Goal: Contribute content: Add original content to the website for others to see

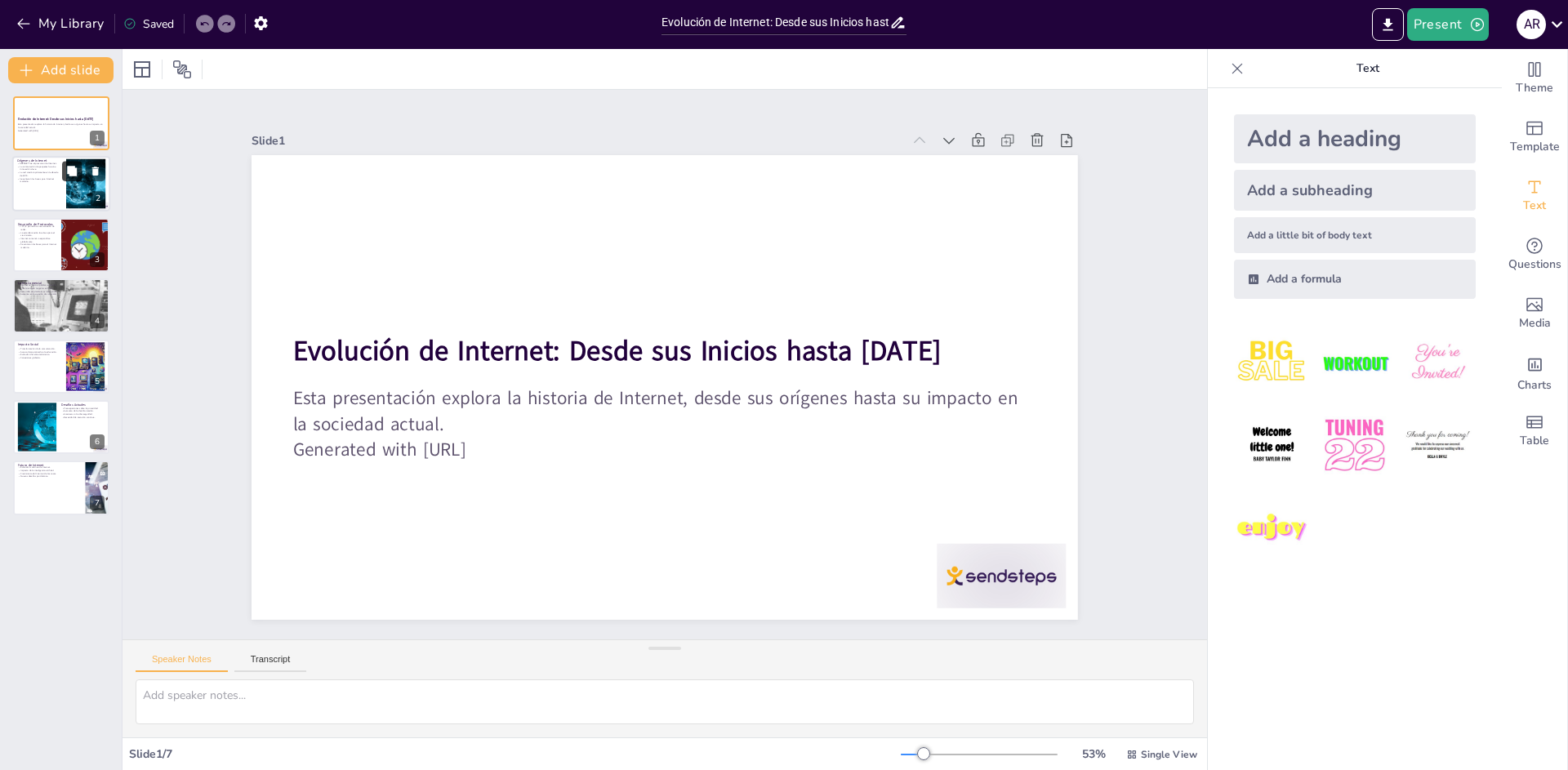
click at [64, 180] on button at bounding box center [72, 171] width 20 height 20
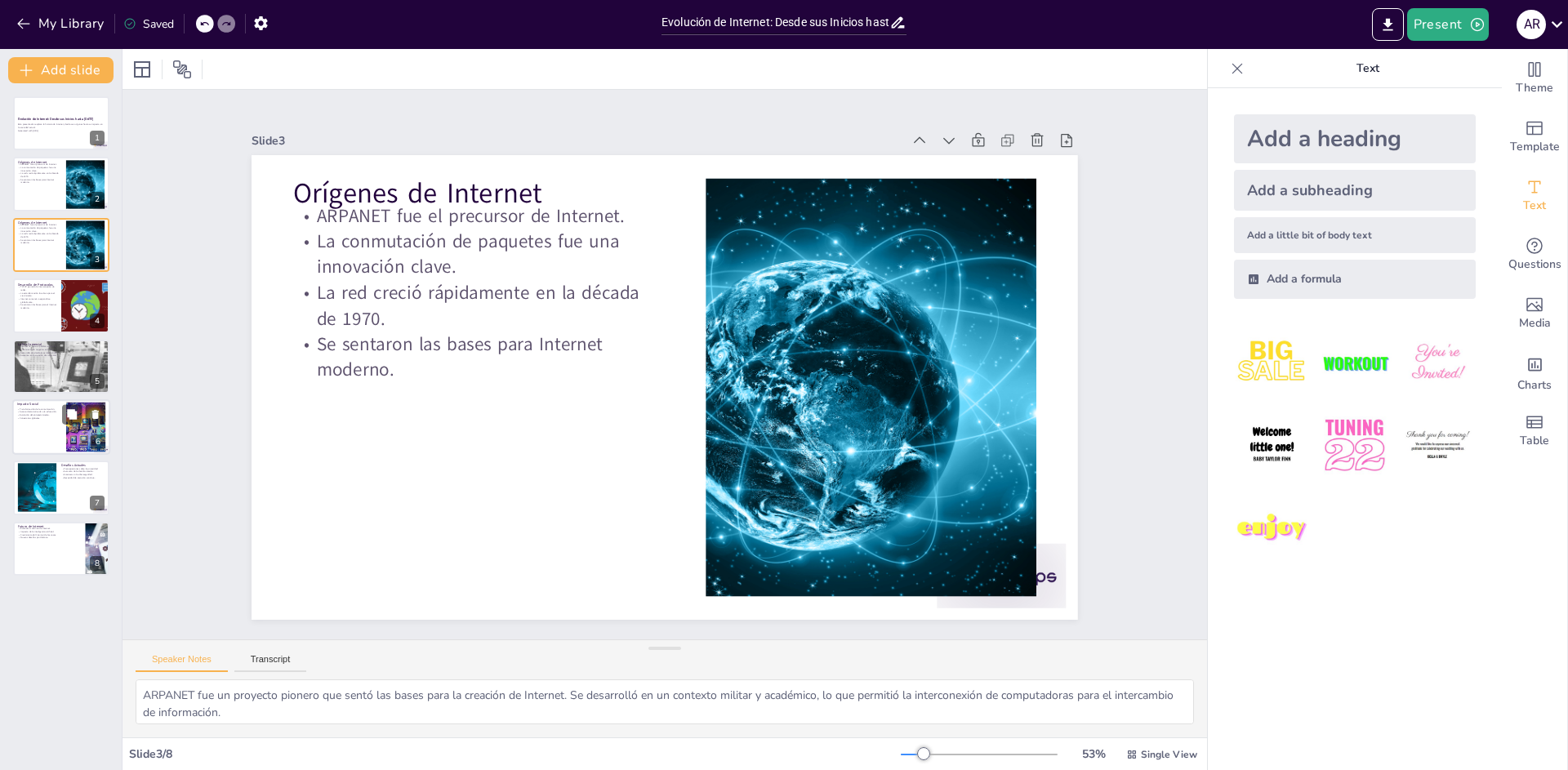
click at [40, 411] on p "Acceso democratizado a la educación." at bounding box center [39, 413] width 44 height 4
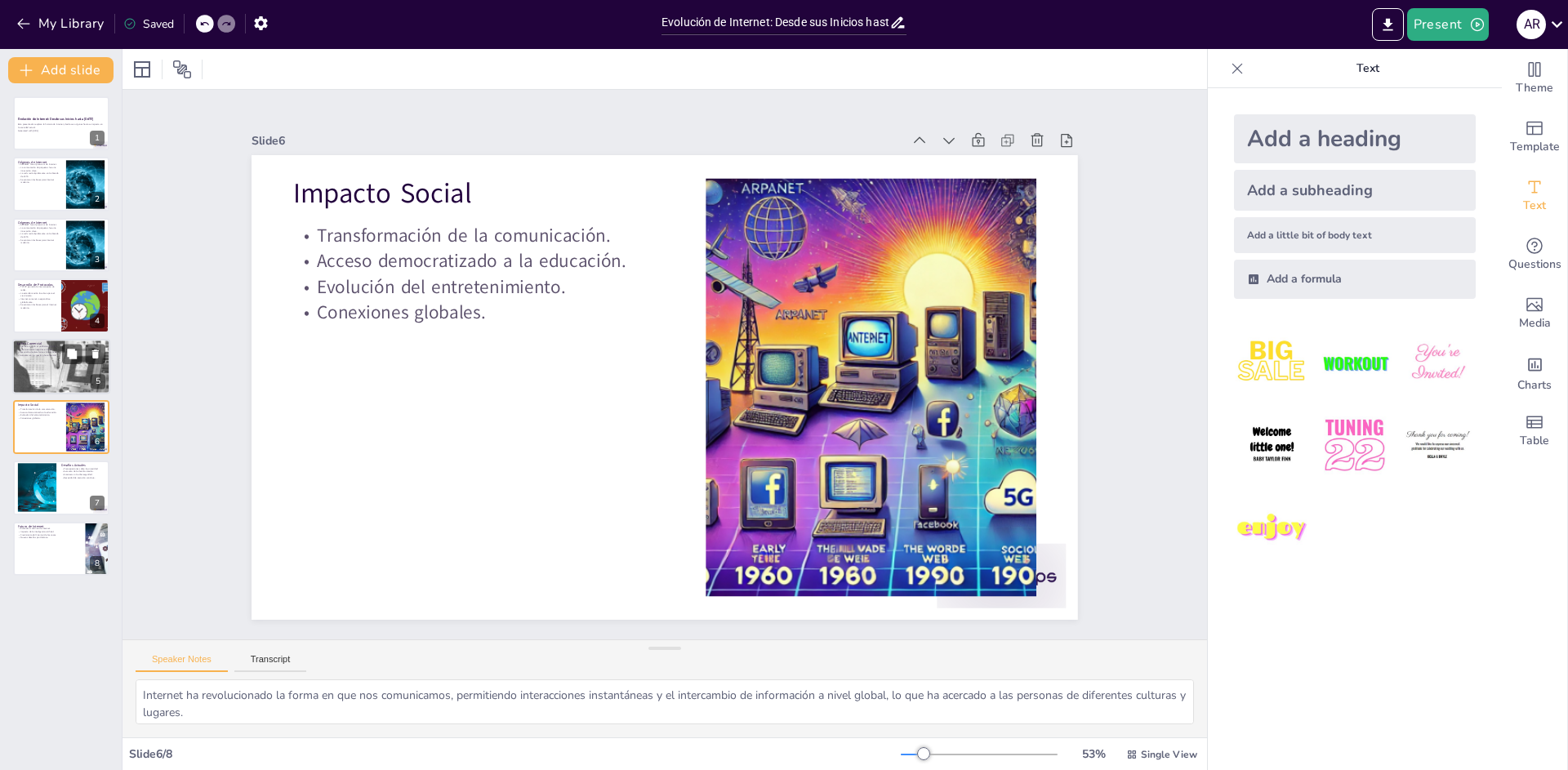
click at [27, 354] on p "Aumento en la creación de contenido." at bounding box center [61, 355] width 88 height 4
type textarea "La apertura de Internet al público marcó un hito en su historia, permitiendo qu…"
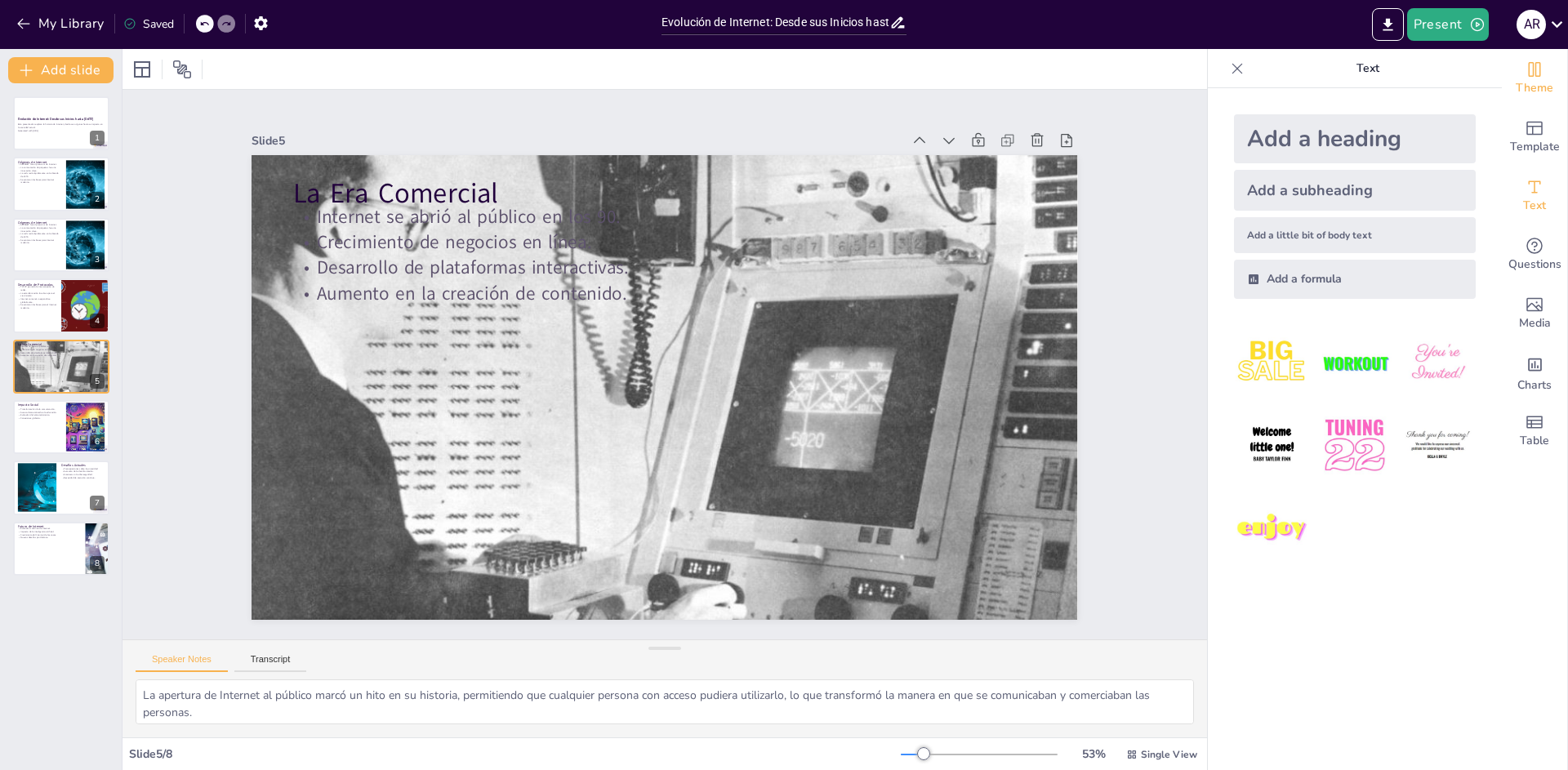
click at [1526, 96] on span "Theme" at bounding box center [1533, 88] width 37 height 18
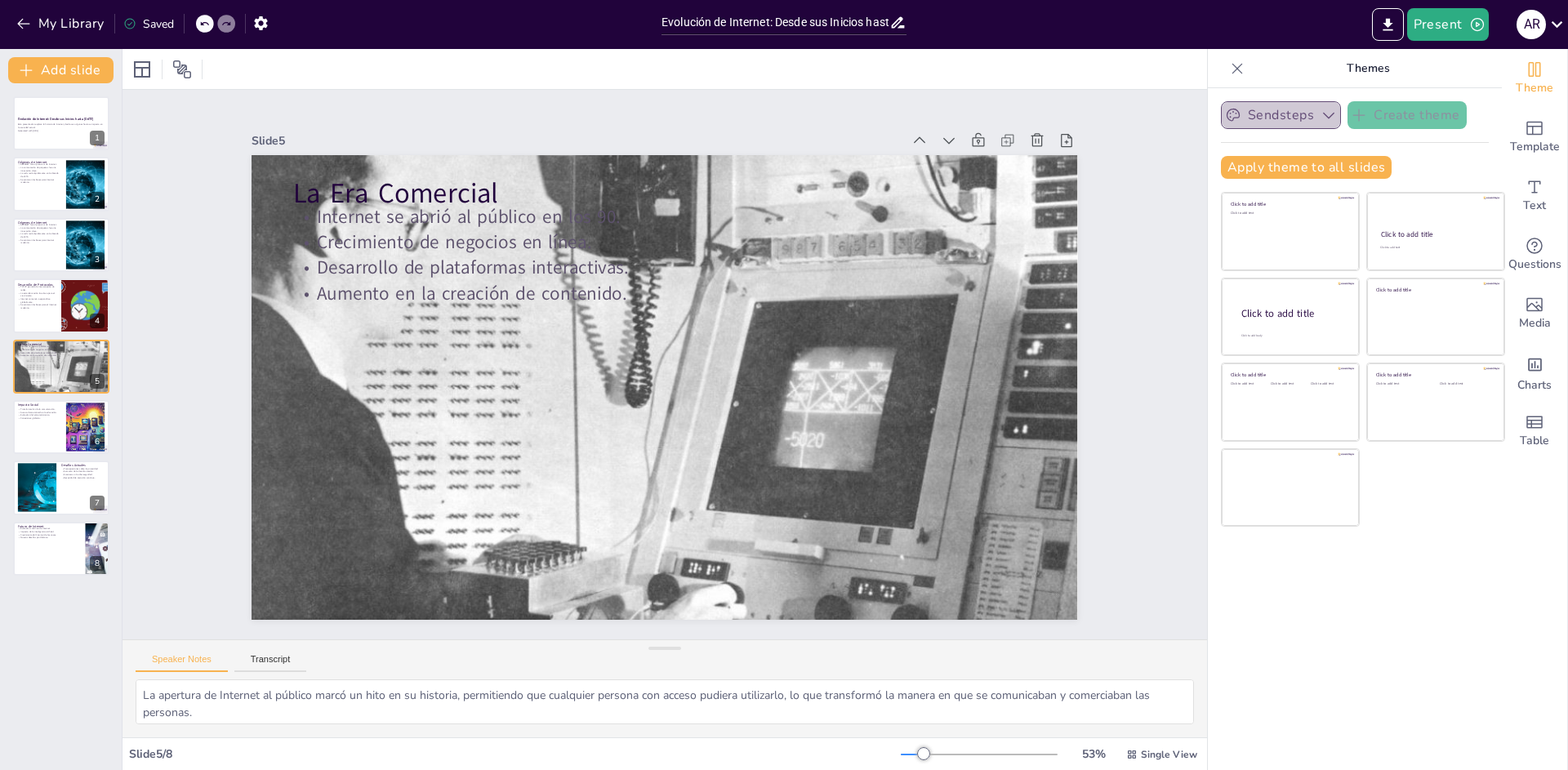
click at [1263, 118] on button "Sendsteps" at bounding box center [1281, 115] width 120 height 27
click at [1402, 65] on p "Themes" at bounding box center [1368, 68] width 235 height 39
click at [1388, 35] on button "Export to PowerPoint" at bounding box center [1388, 25] width 32 height 33
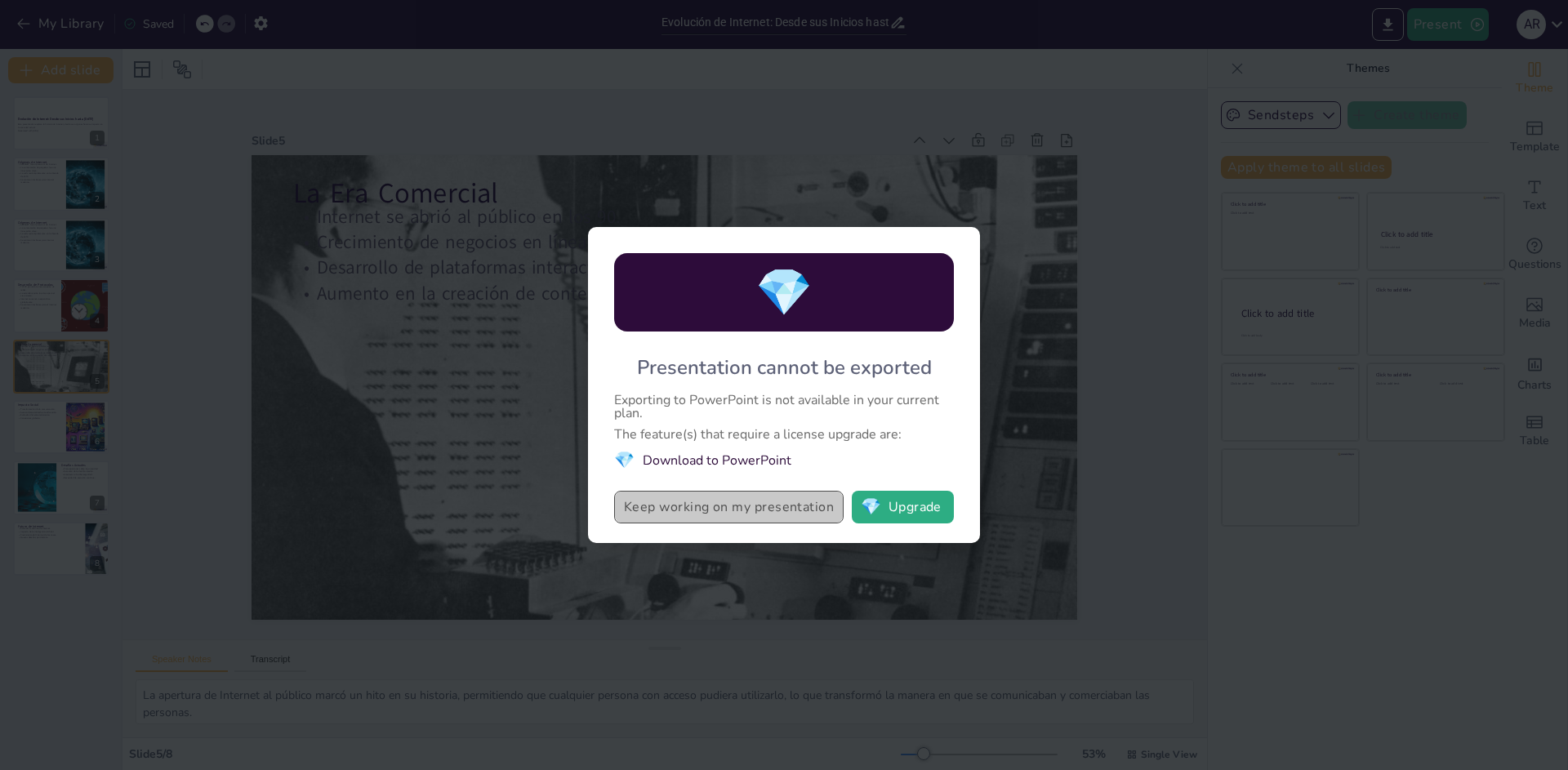
click at [767, 513] on button "Keep working on my presentation" at bounding box center [729, 508] width 230 height 33
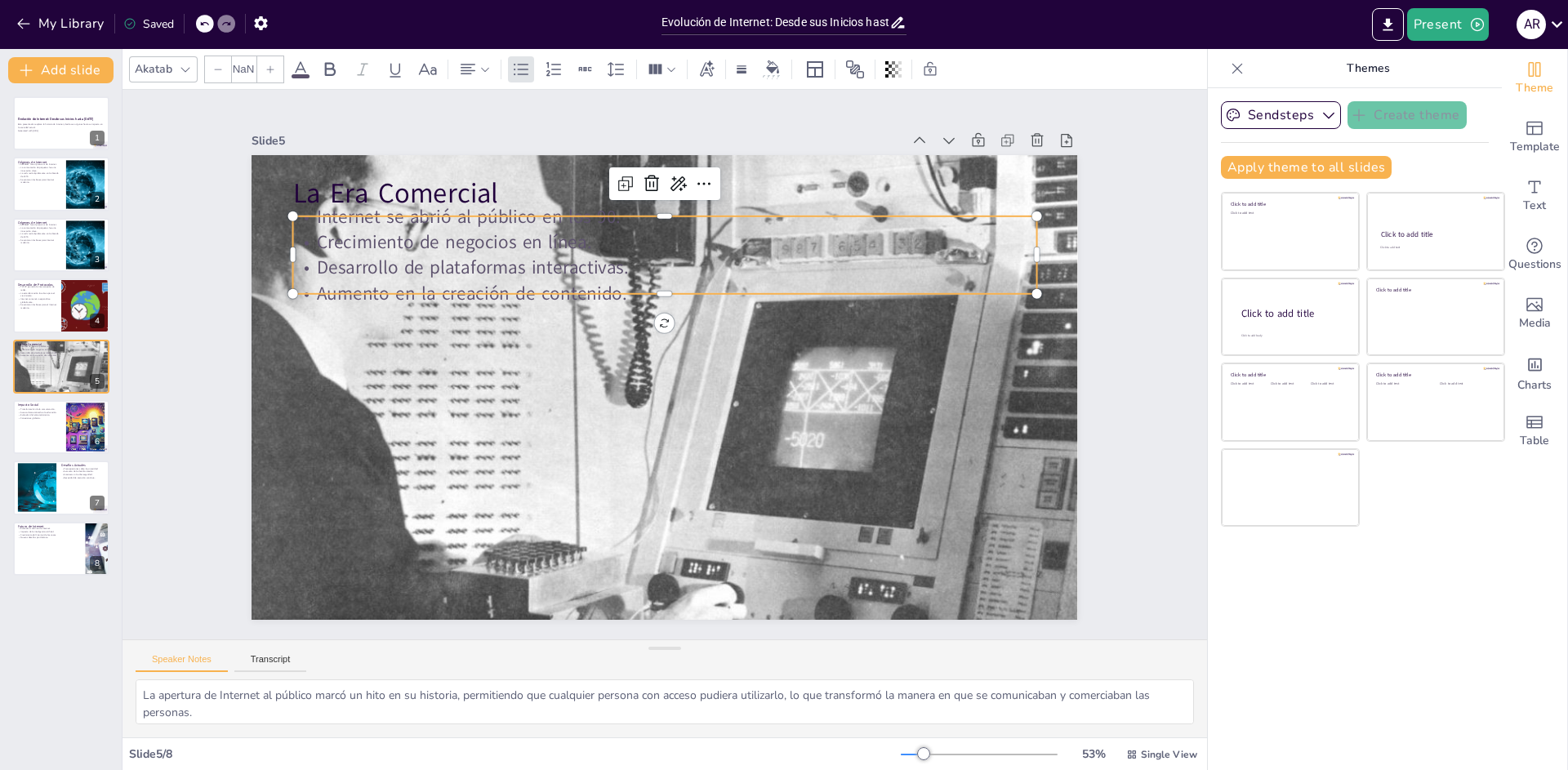
type input "32"
click at [352, 251] on p "Desarrollo de plataformas interactivas." at bounding box center [674, 267] width 743 height 103
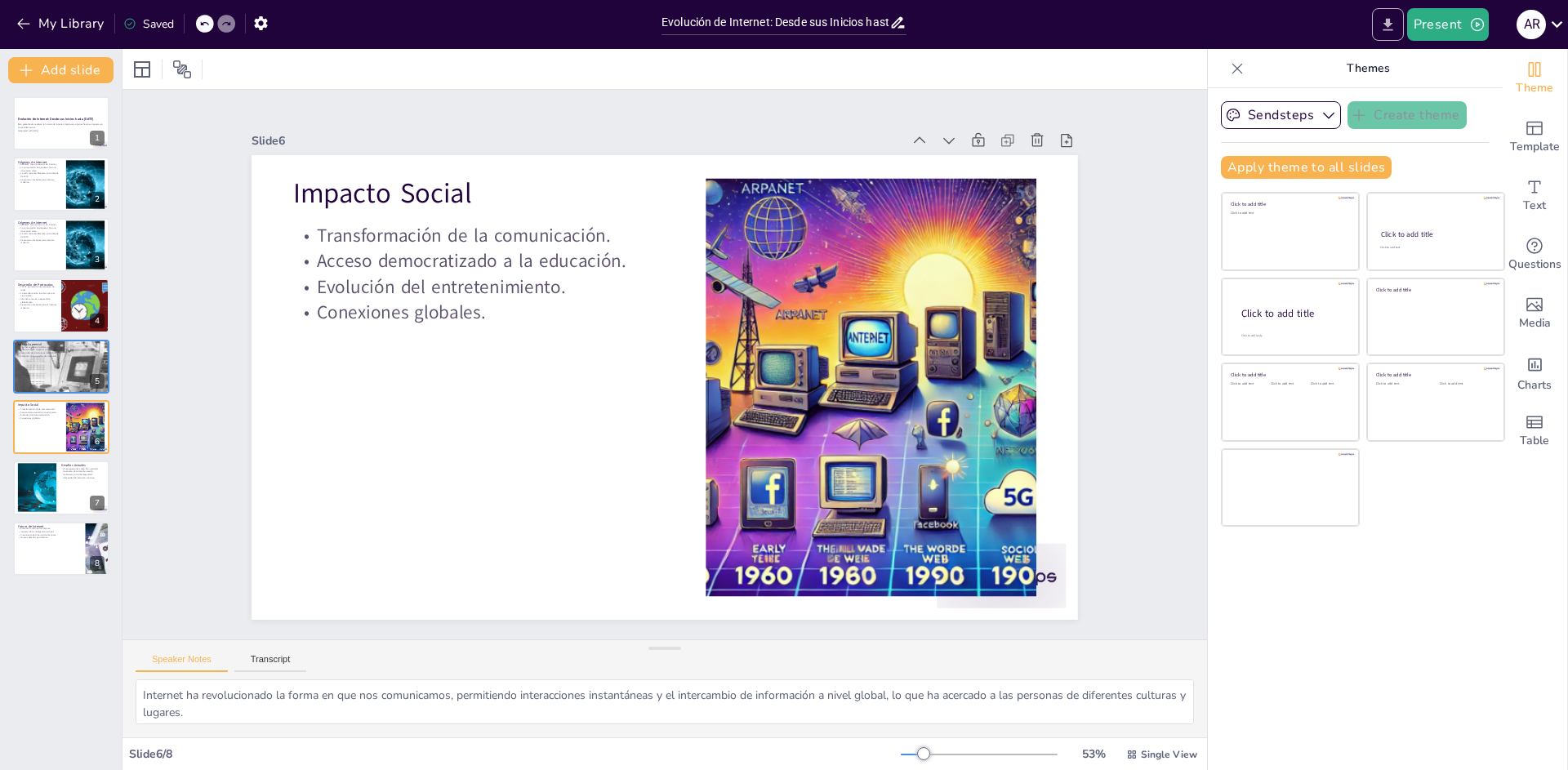
click at [1382, 20] on icon "Export to PowerPoint" at bounding box center [1388, 25] width 17 height 17
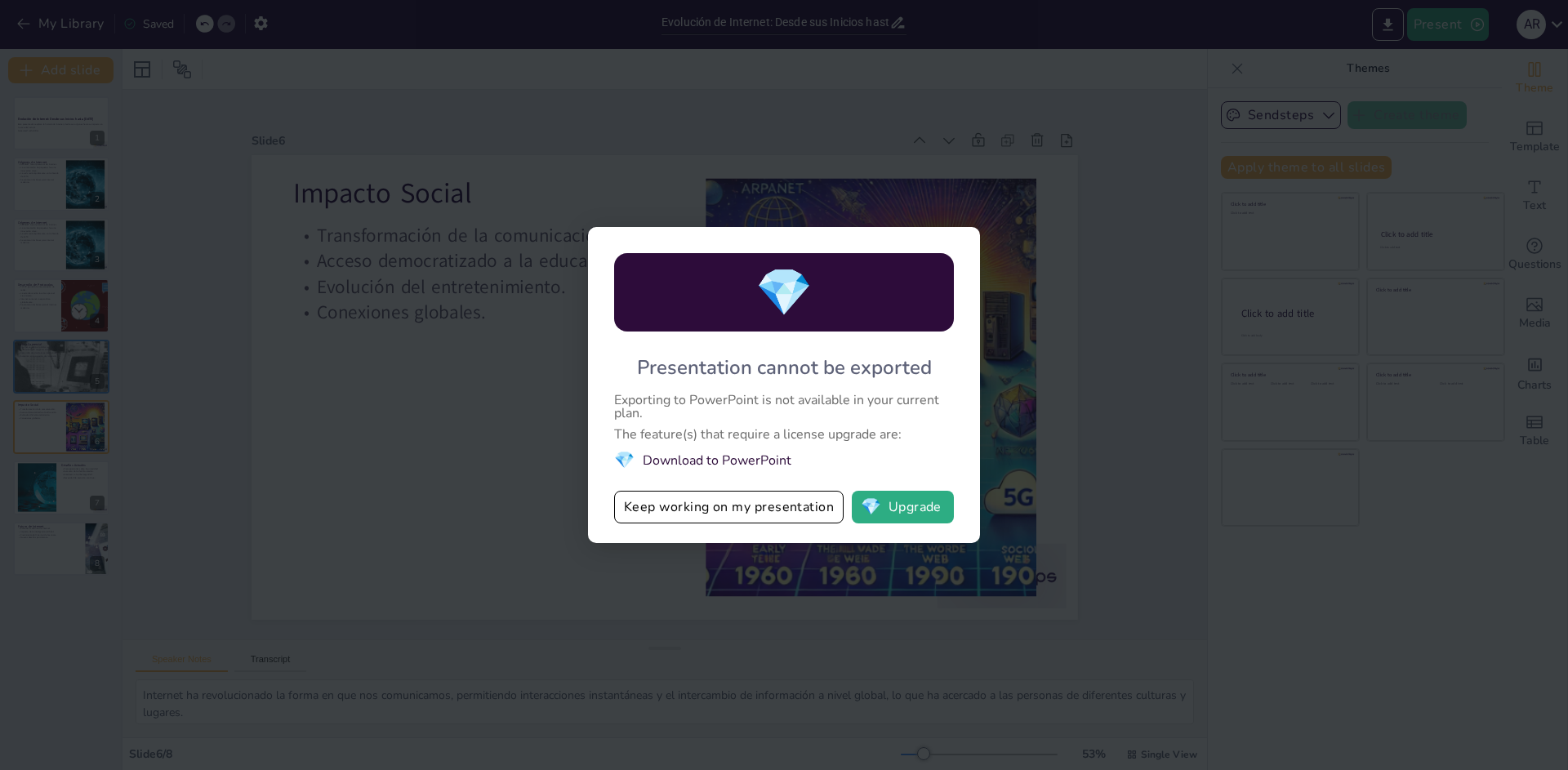
drag, startPoint x: 713, startPoint y: 447, endPoint x: 703, endPoint y: 458, distance: 14.9
click at [710, 453] on div "💎 Presentation cannot be exported Exporting to PowerPoint is not available in y…" at bounding box center [784, 385] width 392 height 316
click at [696, 467] on li "💎 Download to PowerPoint" at bounding box center [784, 460] width 340 height 22
click at [668, 458] on li "💎 Download to PowerPoint" at bounding box center [784, 460] width 340 height 22
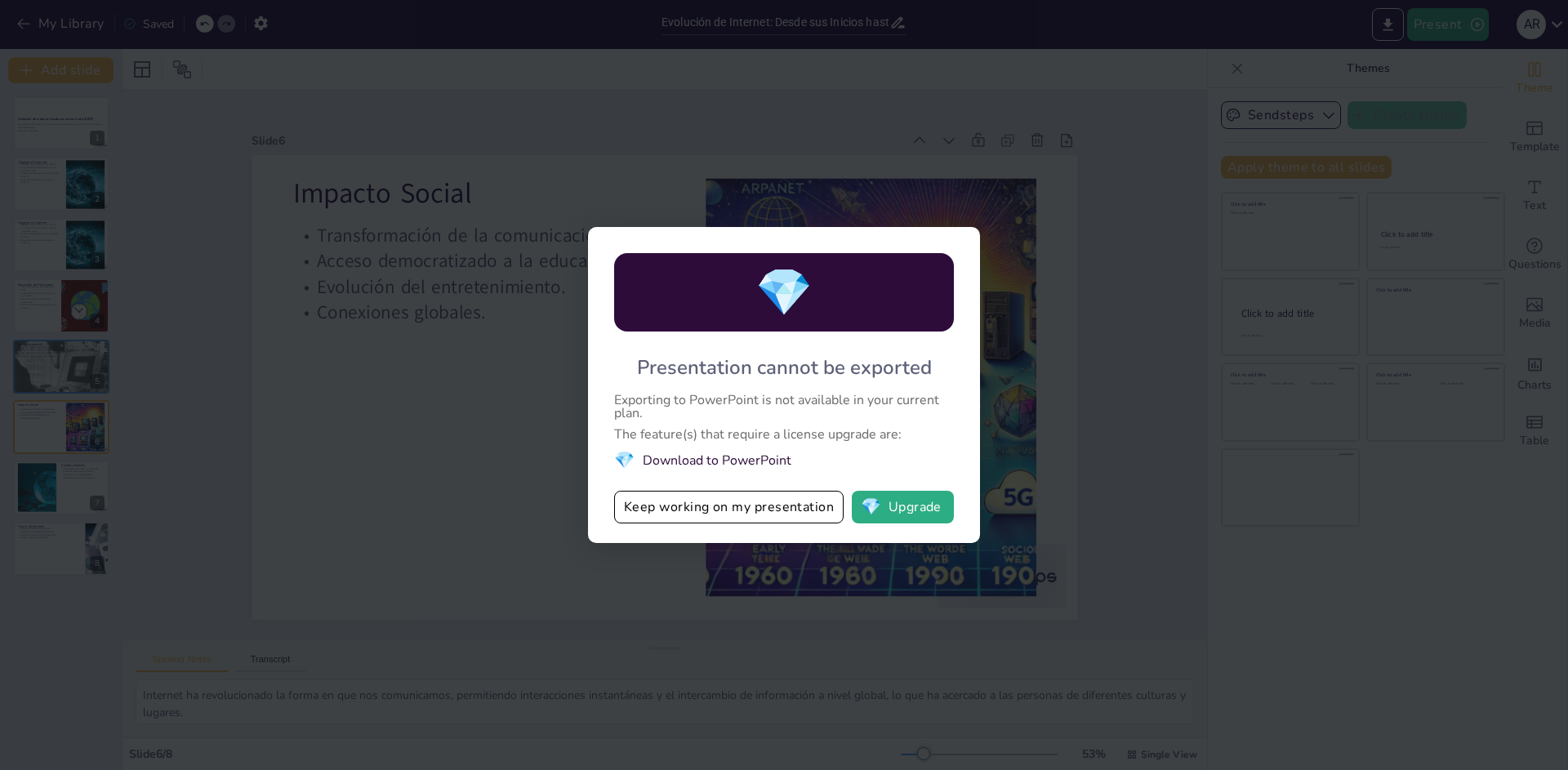
click at [481, 434] on div "💎 Presentation cannot be exported Exporting to PowerPoint is not available in y…" at bounding box center [784, 385] width 1568 height 770
click at [1024, 506] on div "💎 Presentation cannot be exported Exporting to PowerPoint is not available in y…" at bounding box center [784, 385] width 1568 height 770
click at [1519, 71] on div "💎 Presentation cannot be exported Exporting to PowerPoint is not available in y…" at bounding box center [784, 385] width 1568 height 770
click at [767, 510] on button "Keep working on my presentation" at bounding box center [729, 508] width 230 height 33
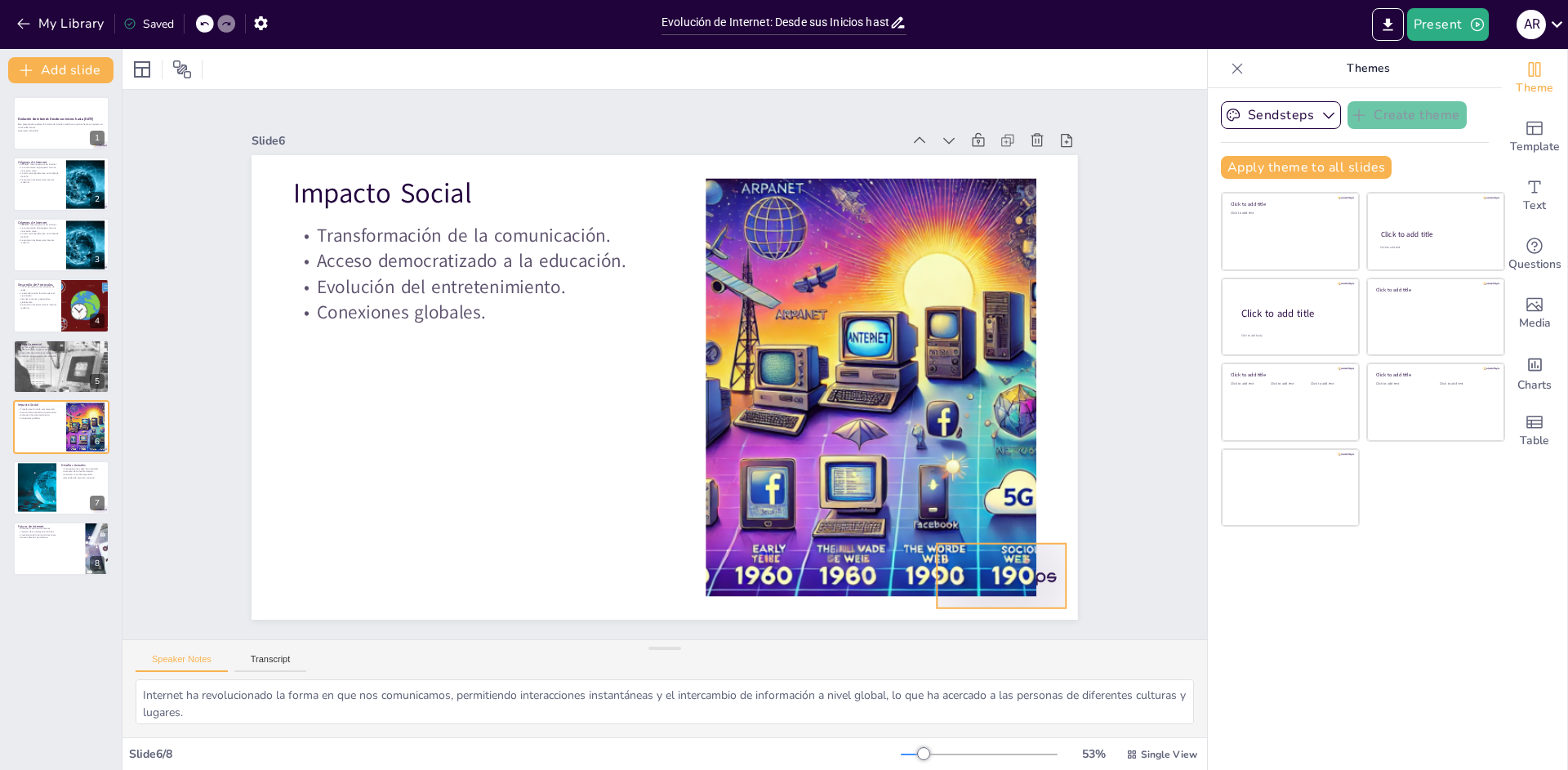
click at [1039, 596] on div at bounding box center [1001, 576] width 129 height 65
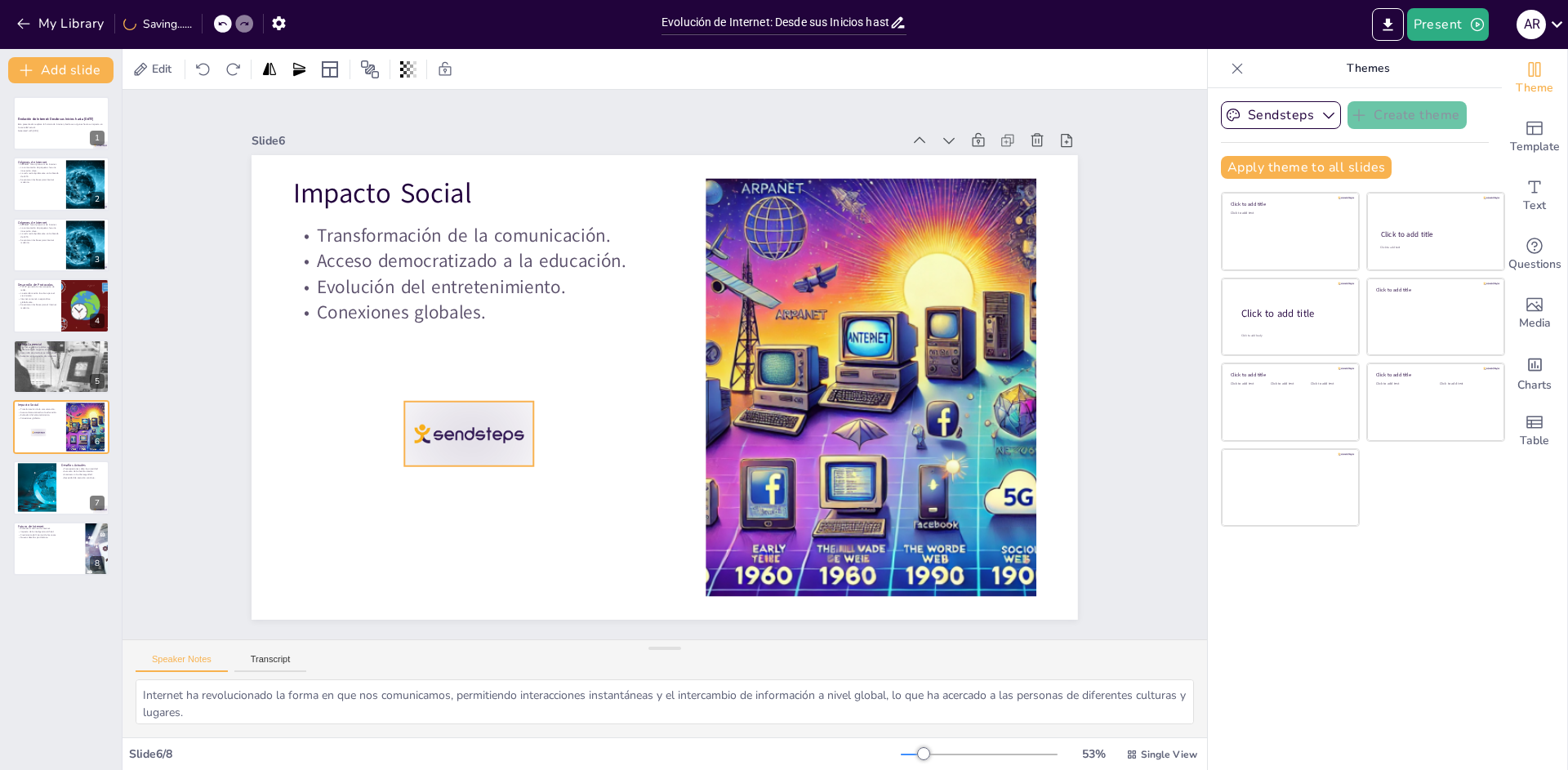
drag, startPoint x: 1027, startPoint y: 547, endPoint x: 508, endPoint y: 448, distance: 528.4
click at [508, 448] on div at bounding box center [469, 434] width 129 height 65
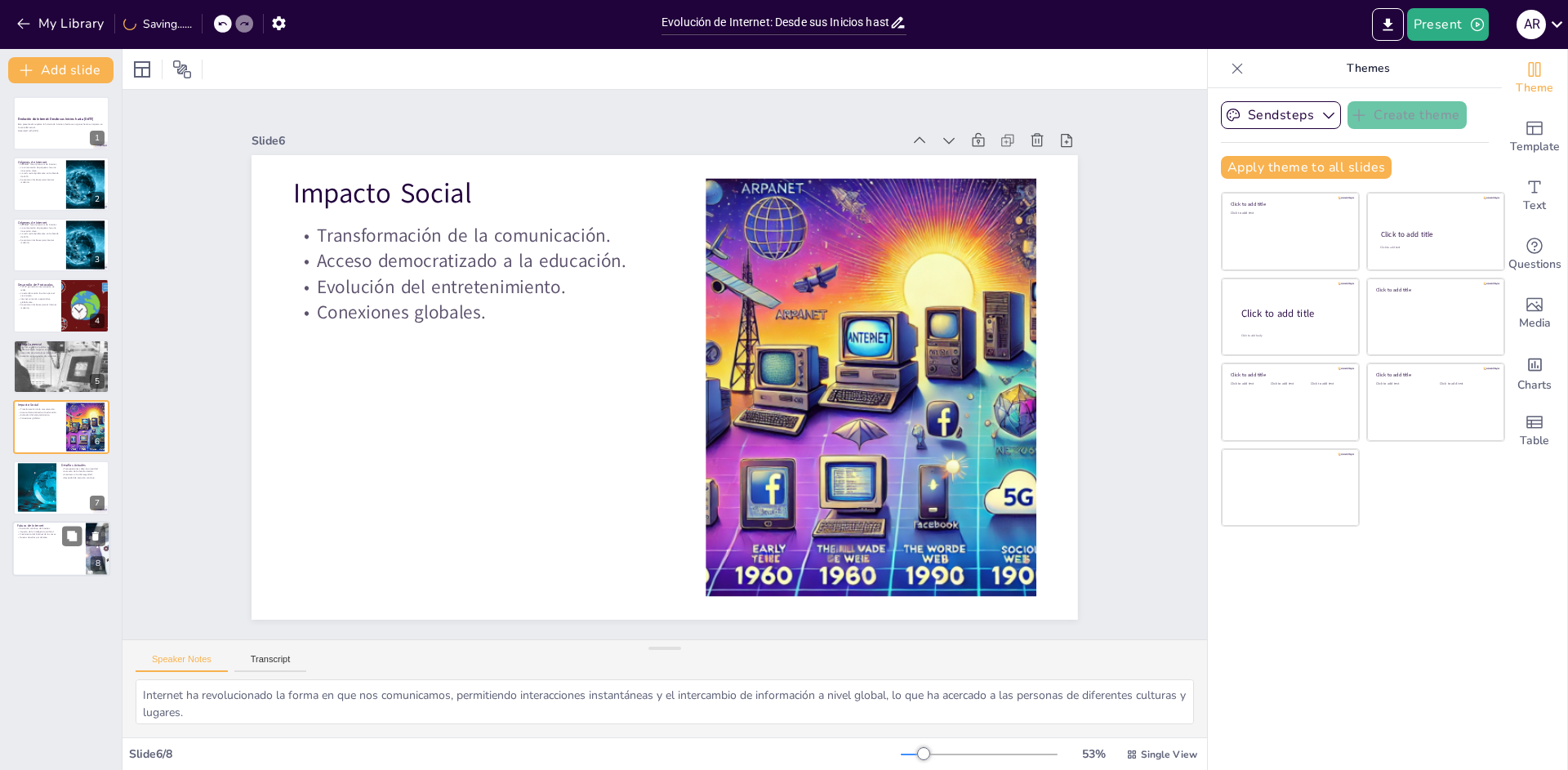
click at [59, 524] on p "Futuro de Internet" at bounding box center [49, 525] width 64 height 5
type textarea "La evolución de Internet es un proceso constante, impulsado por la innovación t…"
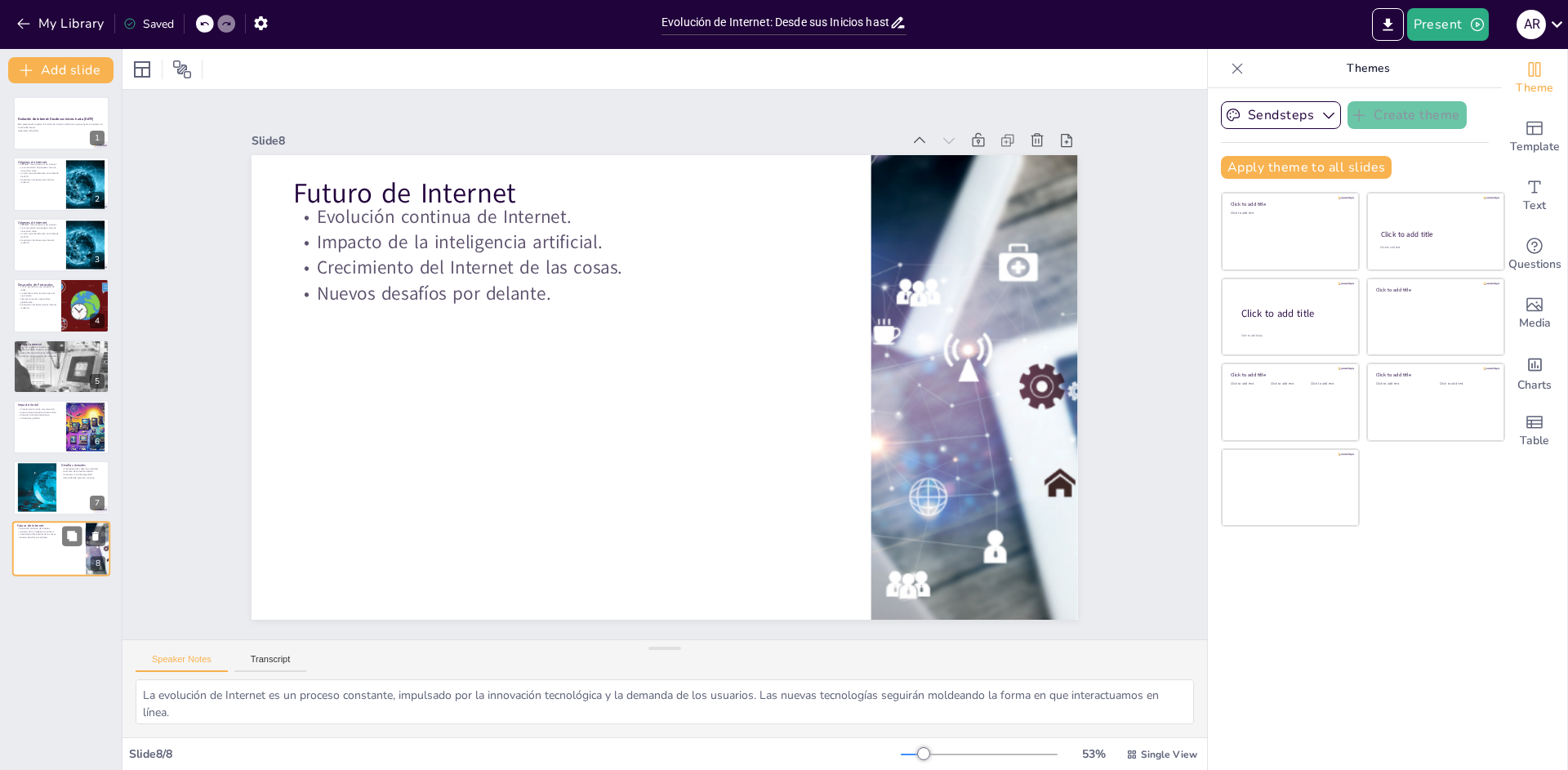
click at [63, 546] on button at bounding box center [72, 536] width 20 height 20
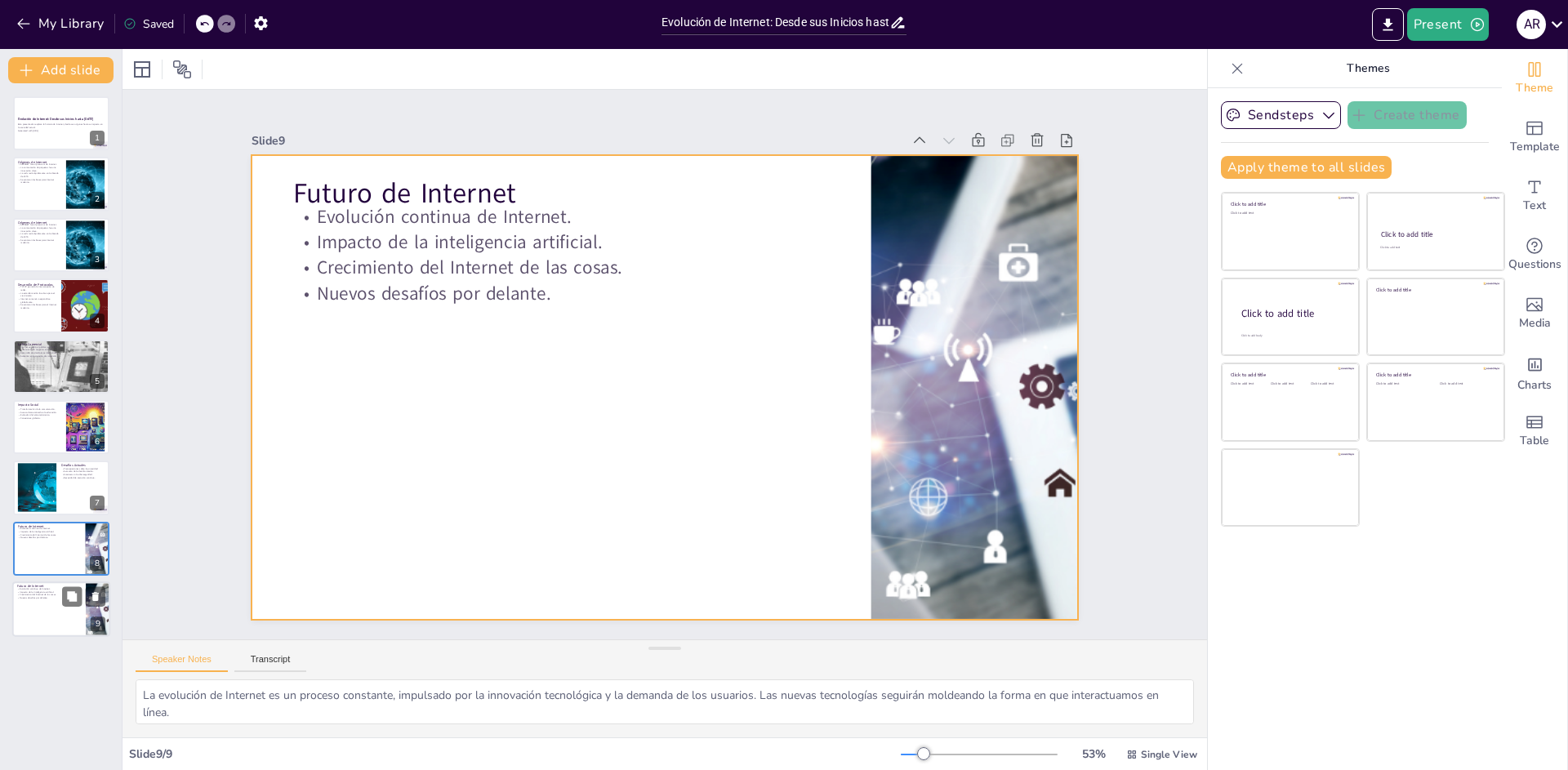
click at [60, 601] on div at bounding box center [61, 609] width 98 height 56
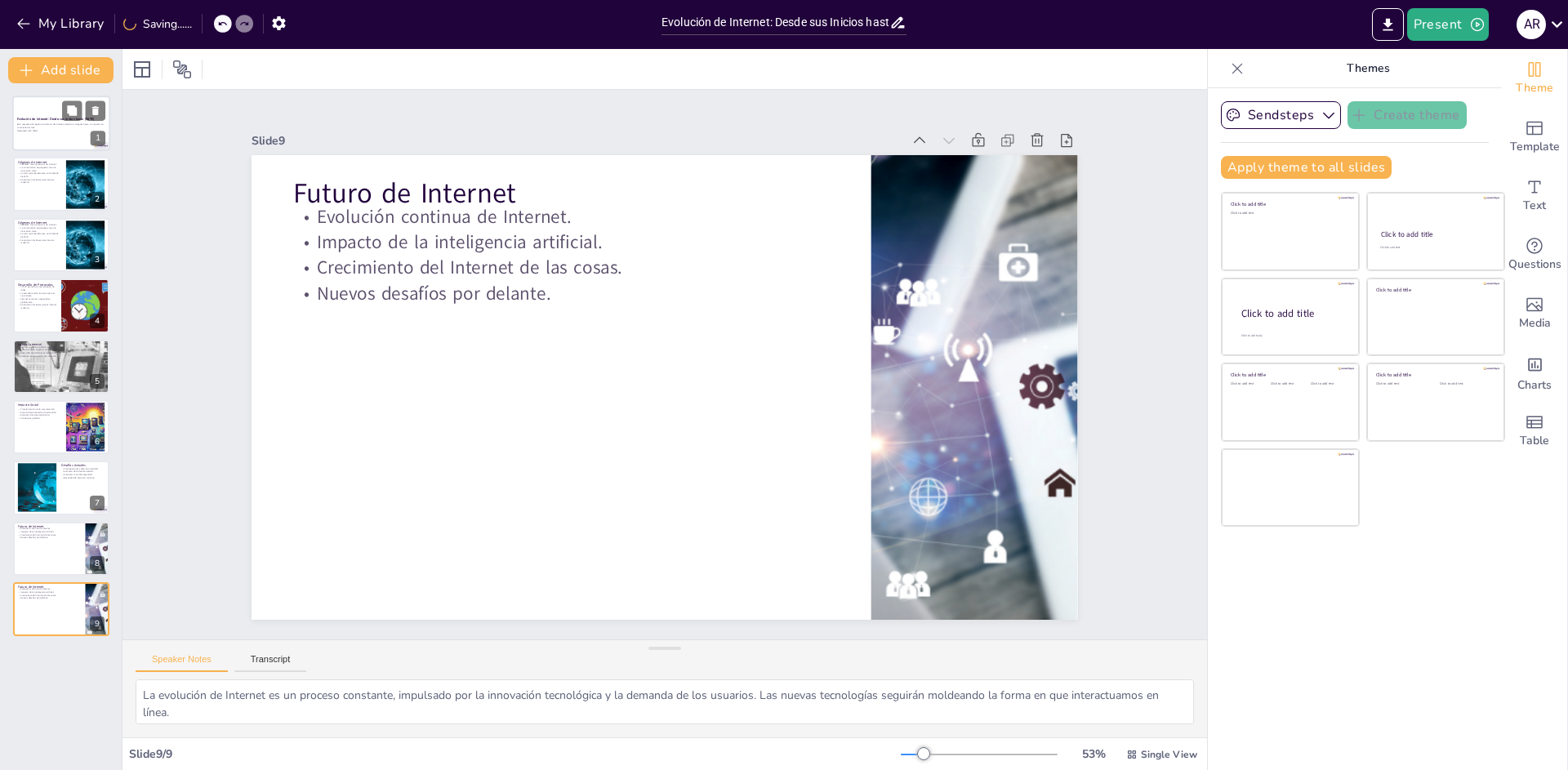
click at [51, 118] on strong "Evolución de Internet: Desde sus Inicios hasta [DATE]" at bounding box center [56, 118] width 77 height 4
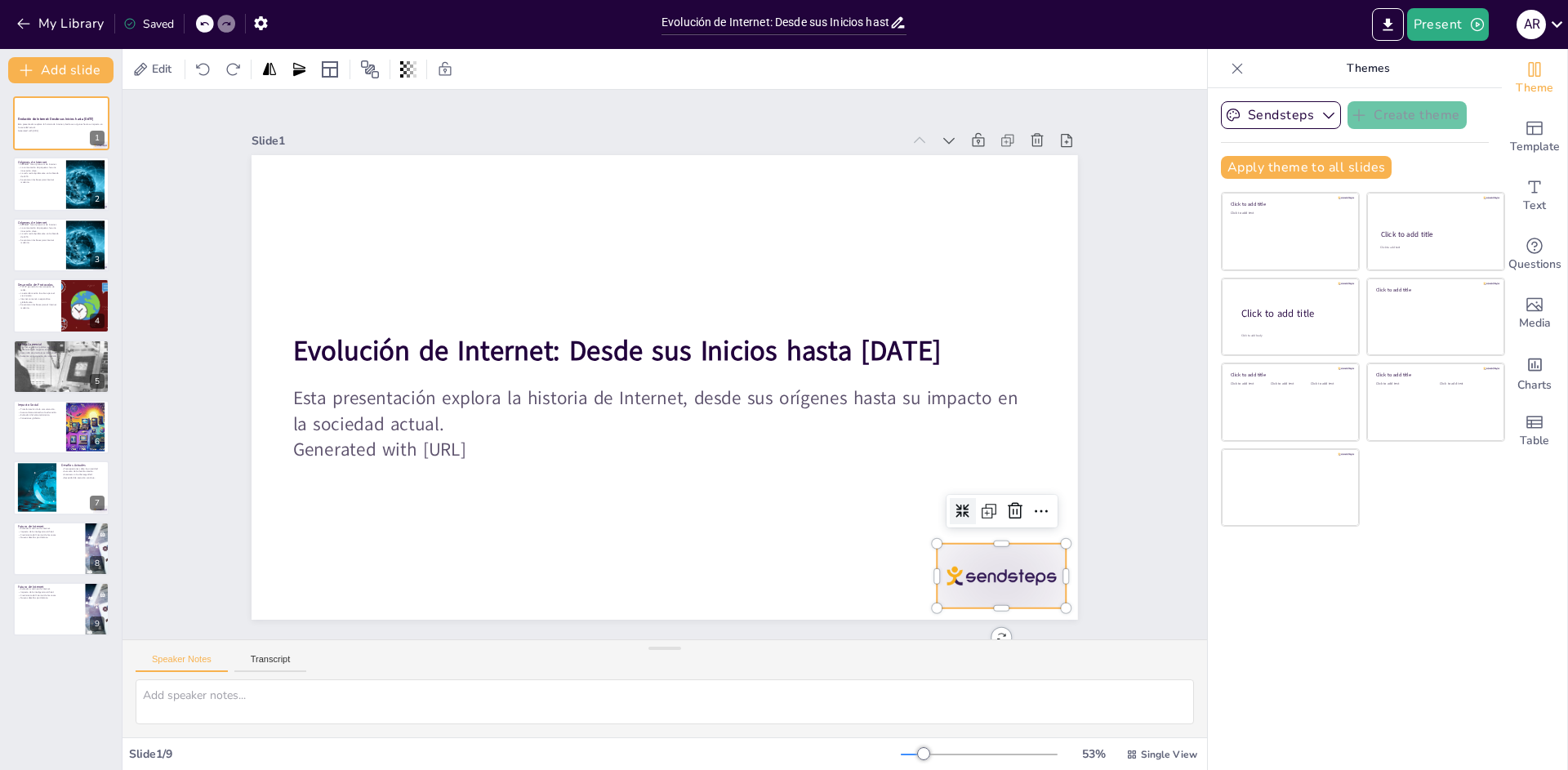
click at [972, 580] on div at bounding box center [1001, 576] width 129 height 65
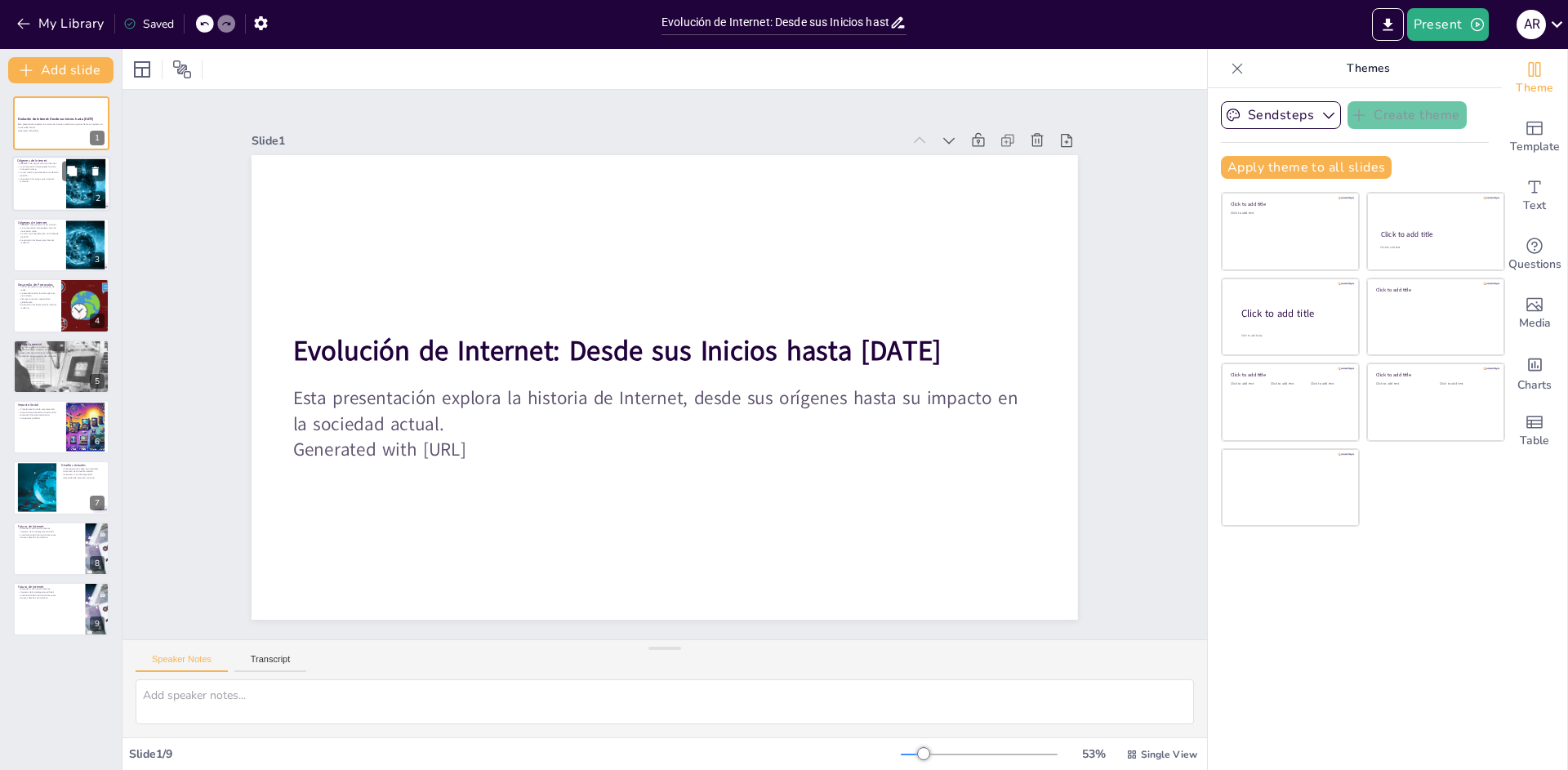
click at [61, 199] on div at bounding box center [61, 184] width 98 height 56
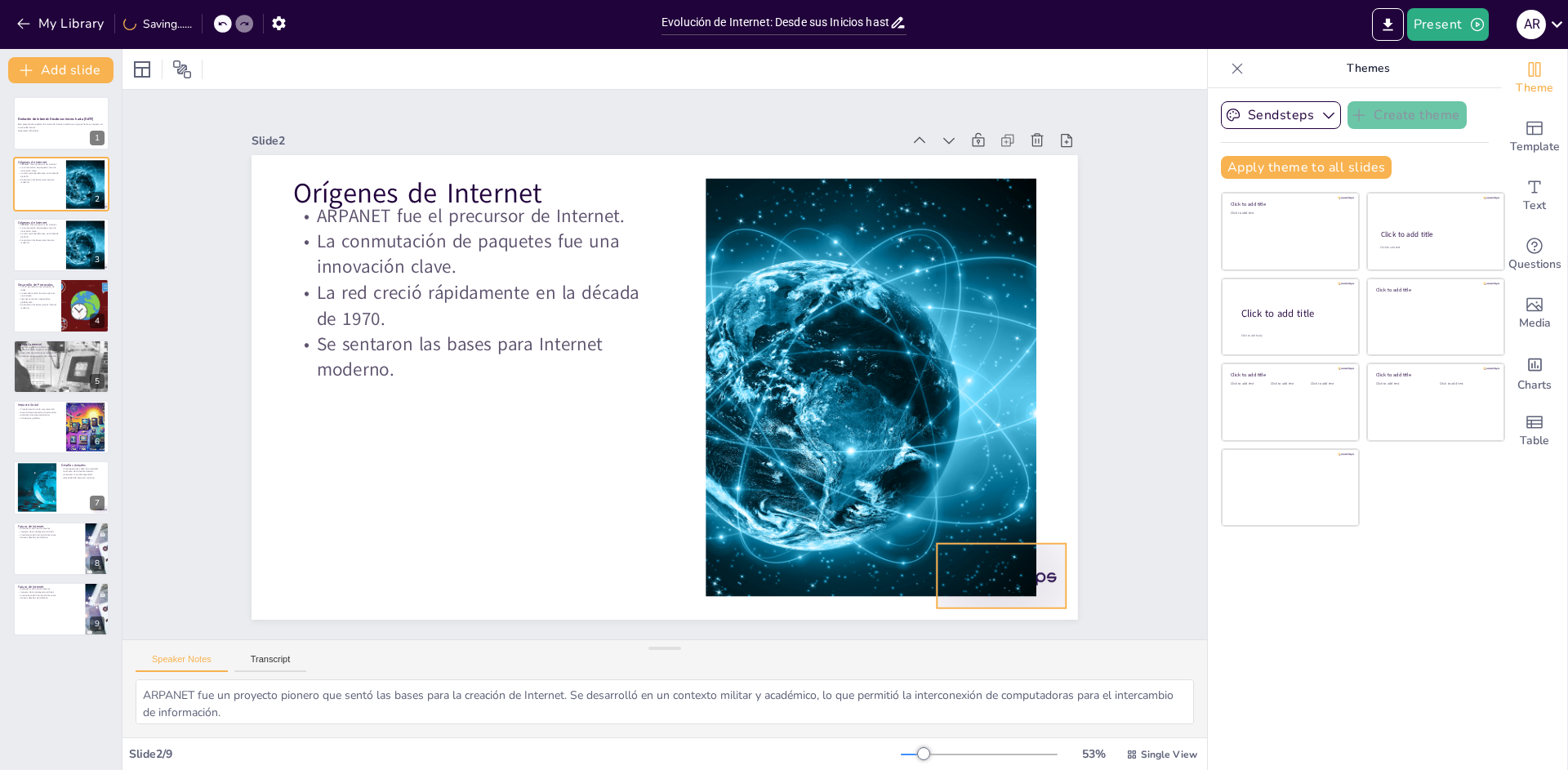
click at [1045, 565] on div at bounding box center [1001, 576] width 129 height 65
click at [59, 248] on div at bounding box center [61, 244] width 98 height 56
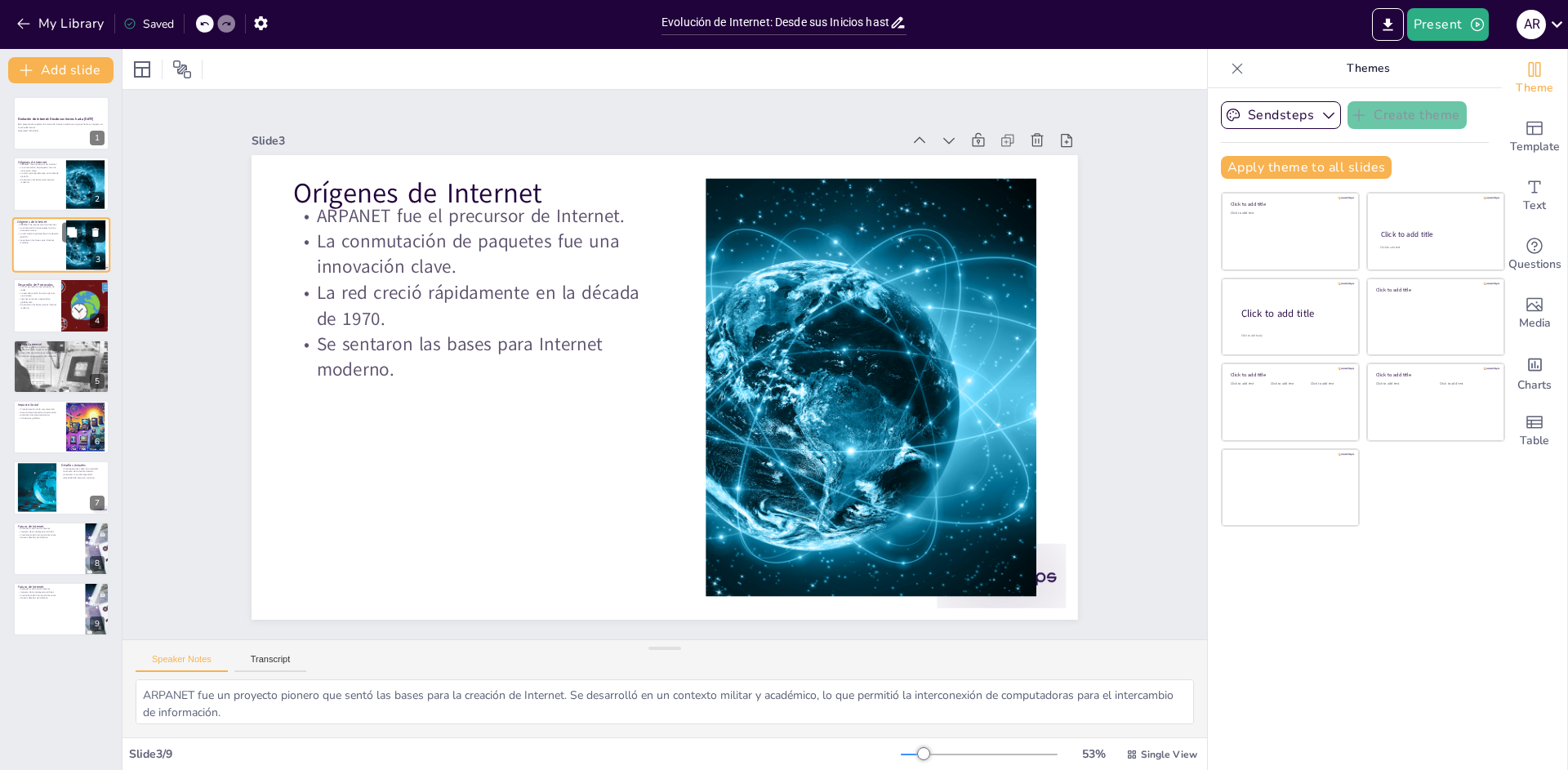
click at [97, 231] on icon at bounding box center [95, 232] width 6 height 9
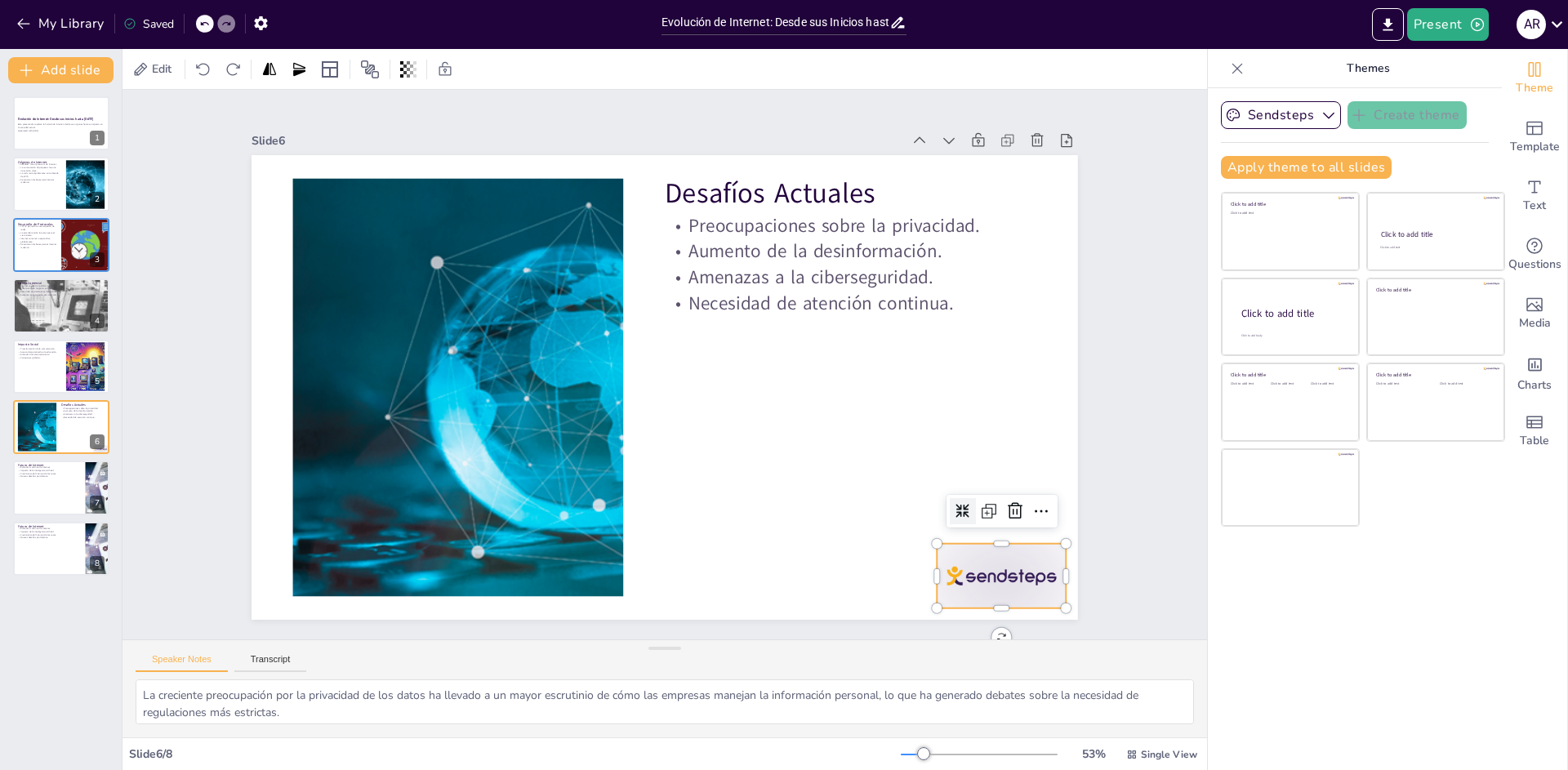
click at [972, 579] on div at bounding box center [1001, 576] width 129 height 65
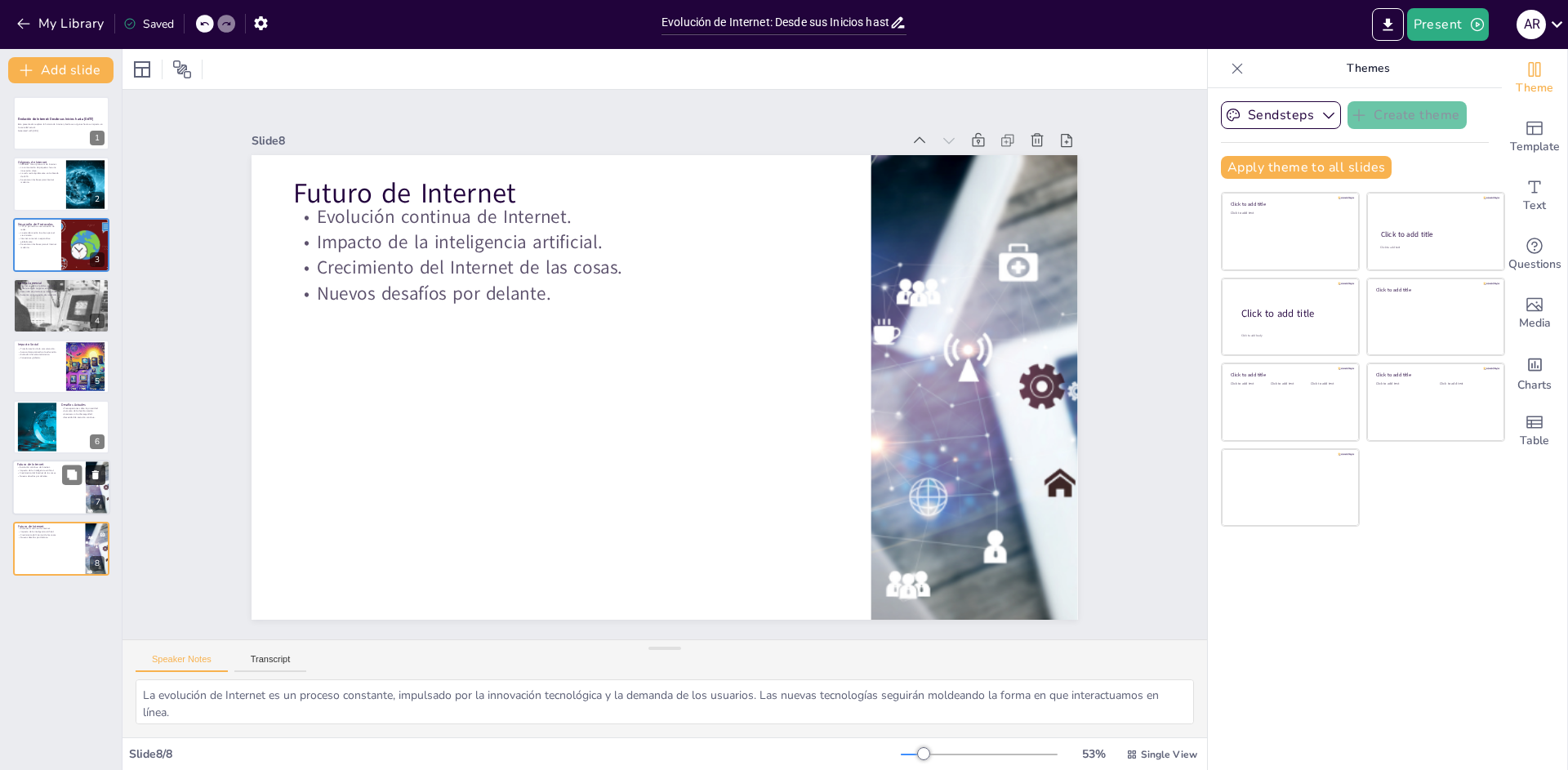
click at [95, 469] on icon at bounding box center [96, 475] width 12 height 12
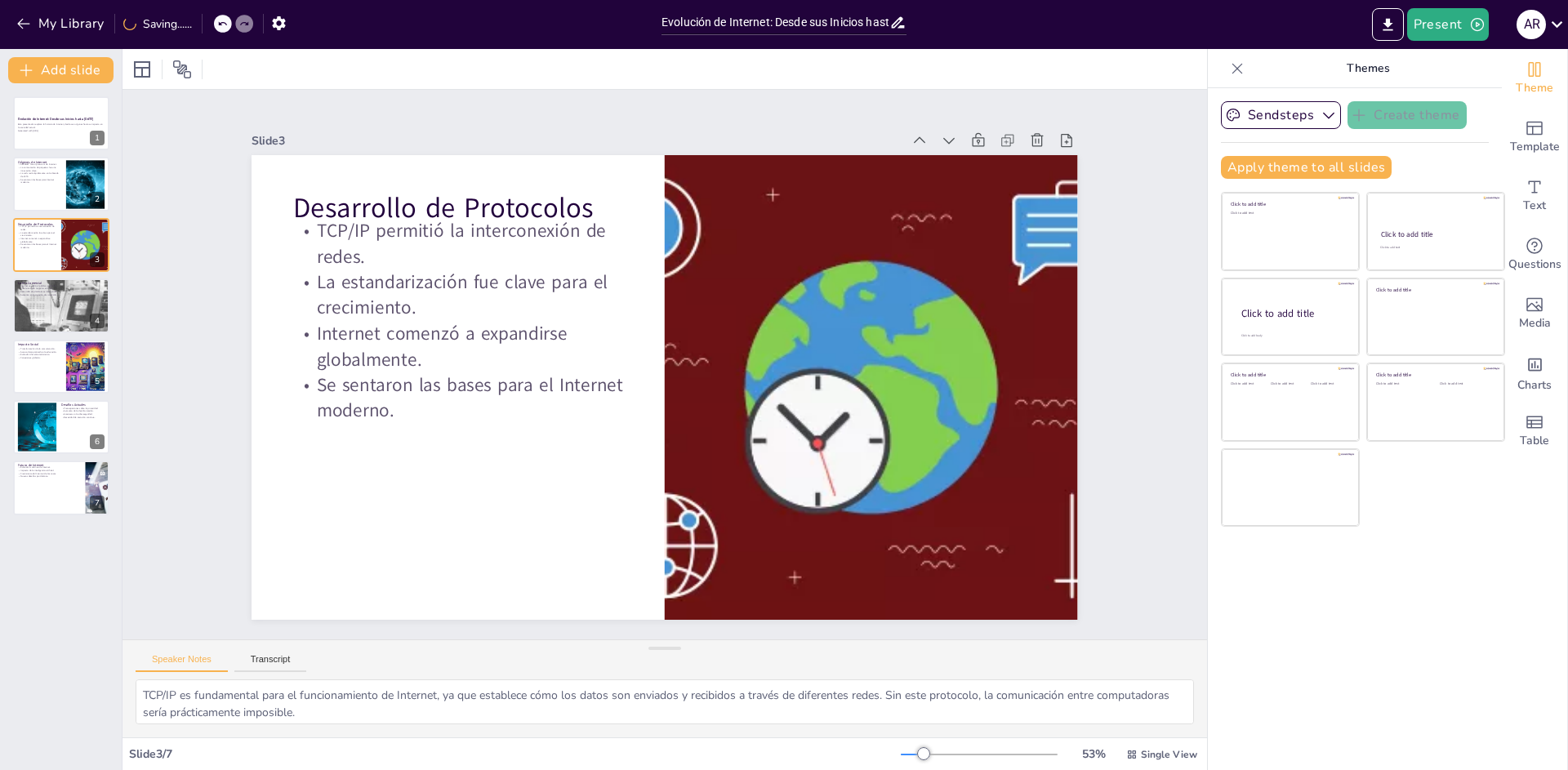
type textarea "ARPANET fue un proyecto pionero que sentó las bases para la creación de Interne…"
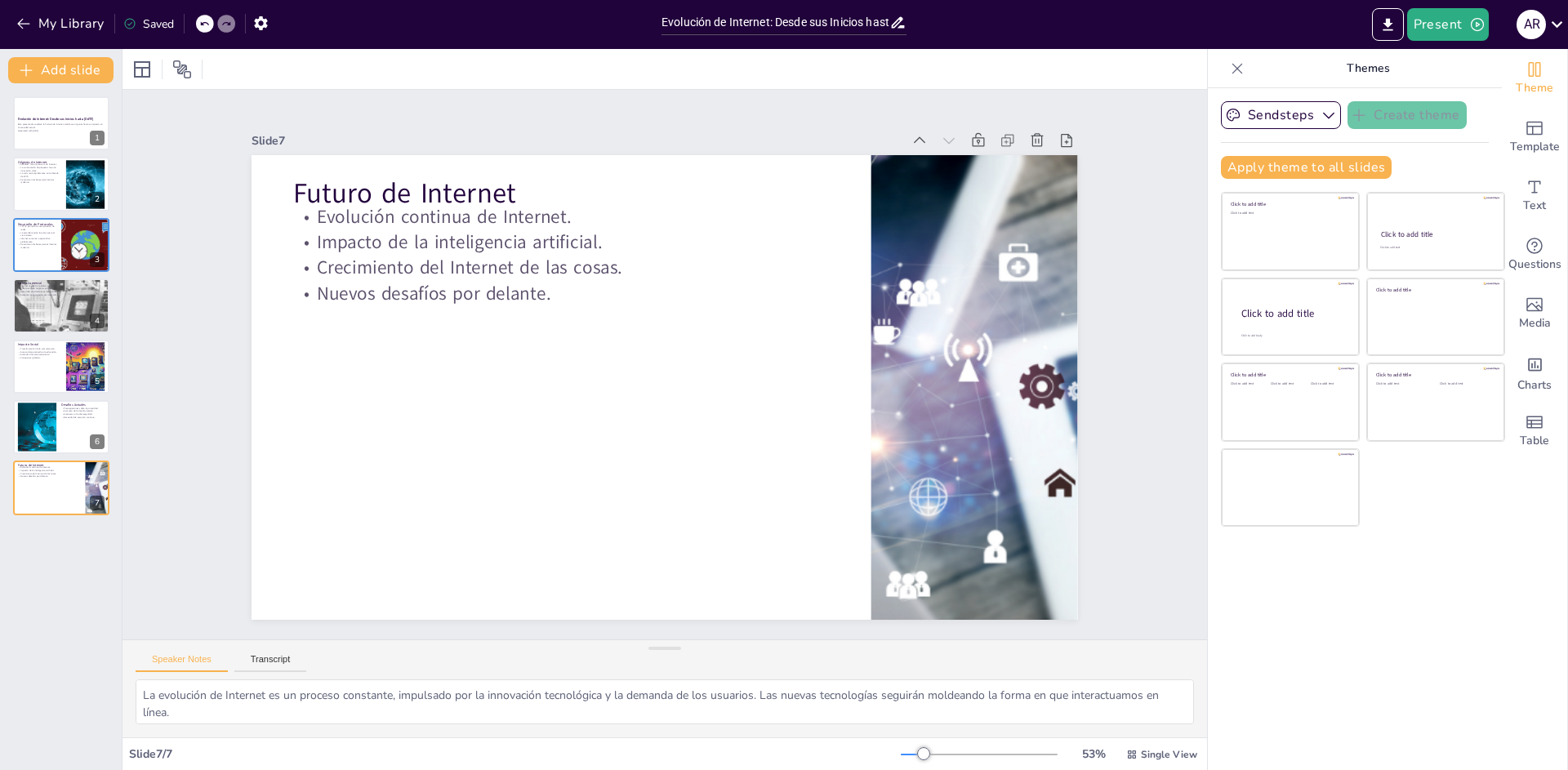
click at [1150, 444] on div "Slide 1 Evolución de Internet: Desde sus Inicios hasta [DATE] Esta presentación…" at bounding box center [664, 364] width 1084 height 549
click at [44, 428] on div at bounding box center [36, 427] width 99 height 50
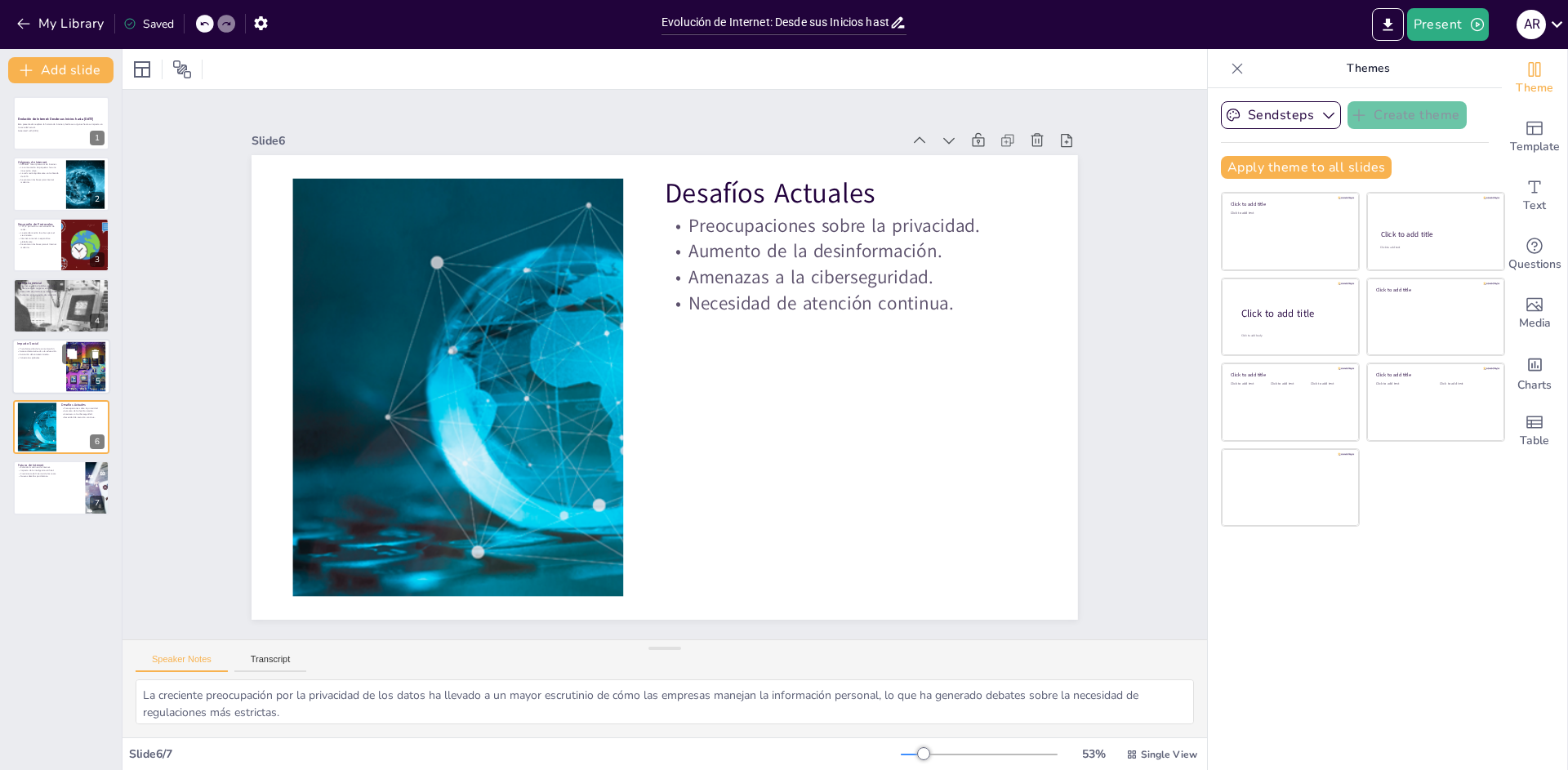
click at [32, 366] on div at bounding box center [61, 366] width 98 height 56
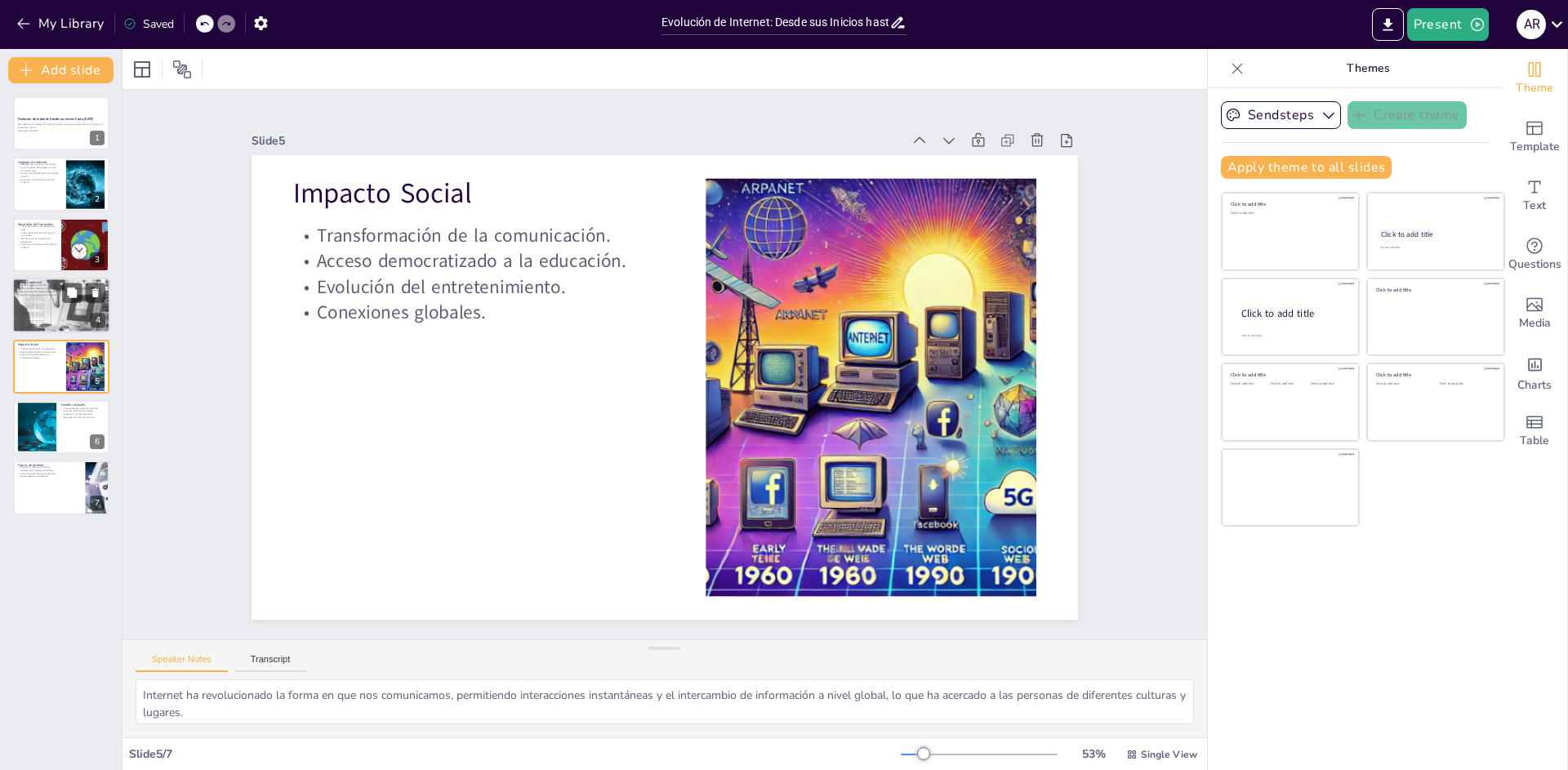
click at [49, 302] on div at bounding box center [61, 306] width 98 height 73
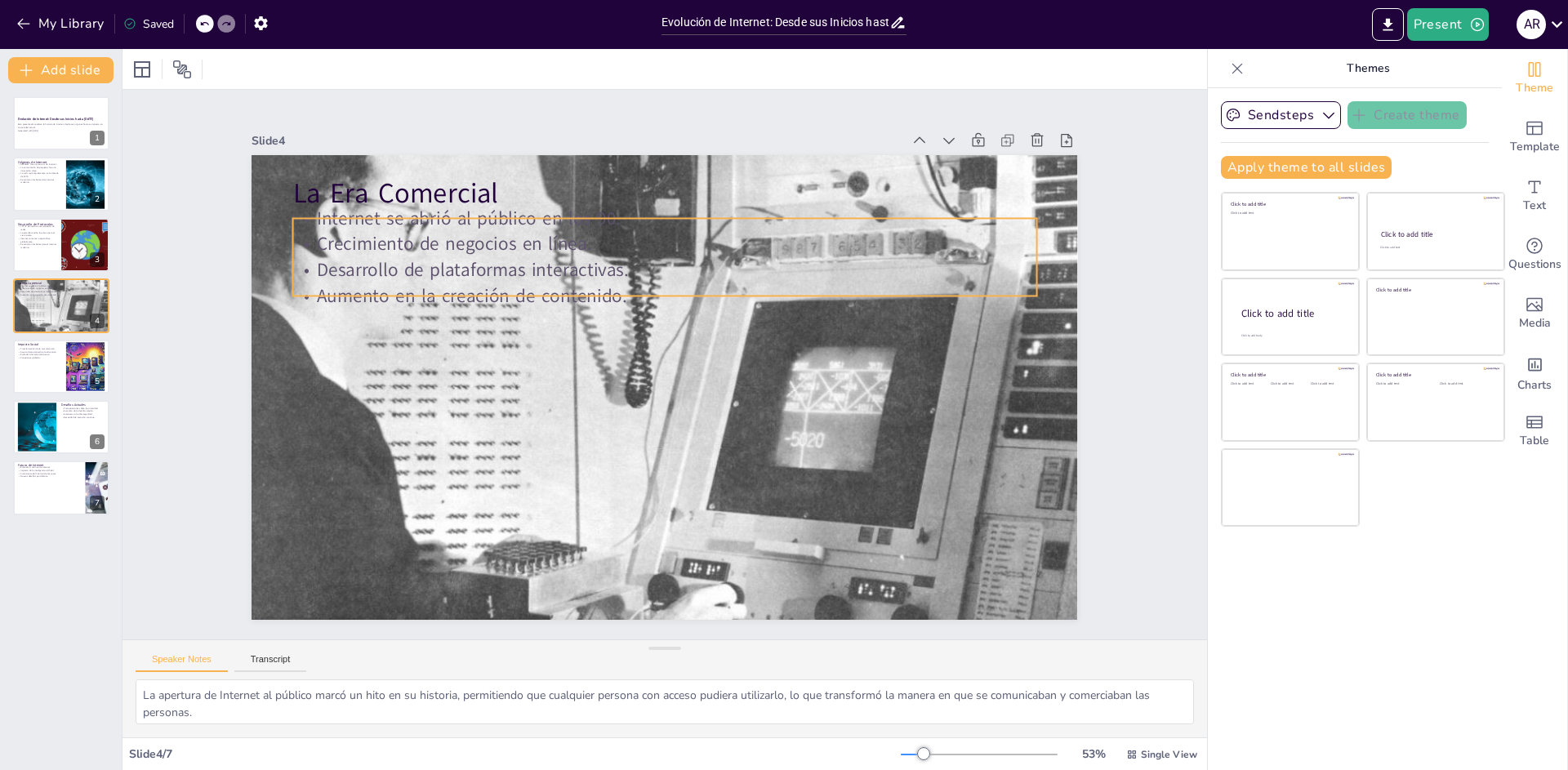
click at [383, 288] on p "Aumento en la creación de contenido." at bounding box center [665, 295] width 743 height 26
click at [477, 240] on p "Crecimiento de negocios en línea." at bounding box center [665, 248] width 743 height 26
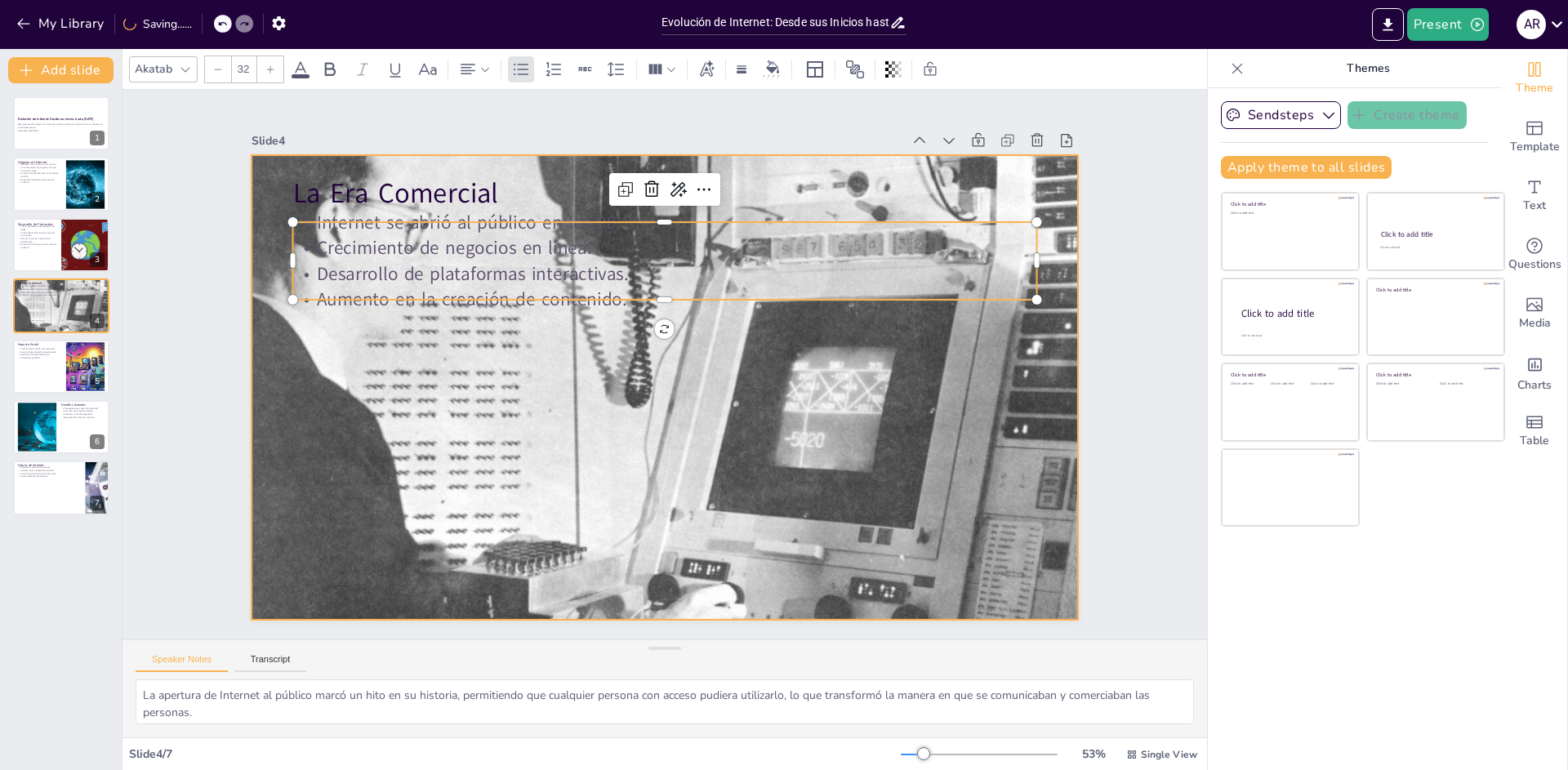
click at [513, 498] on div at bounding box center [664, 388] width 826 height 612
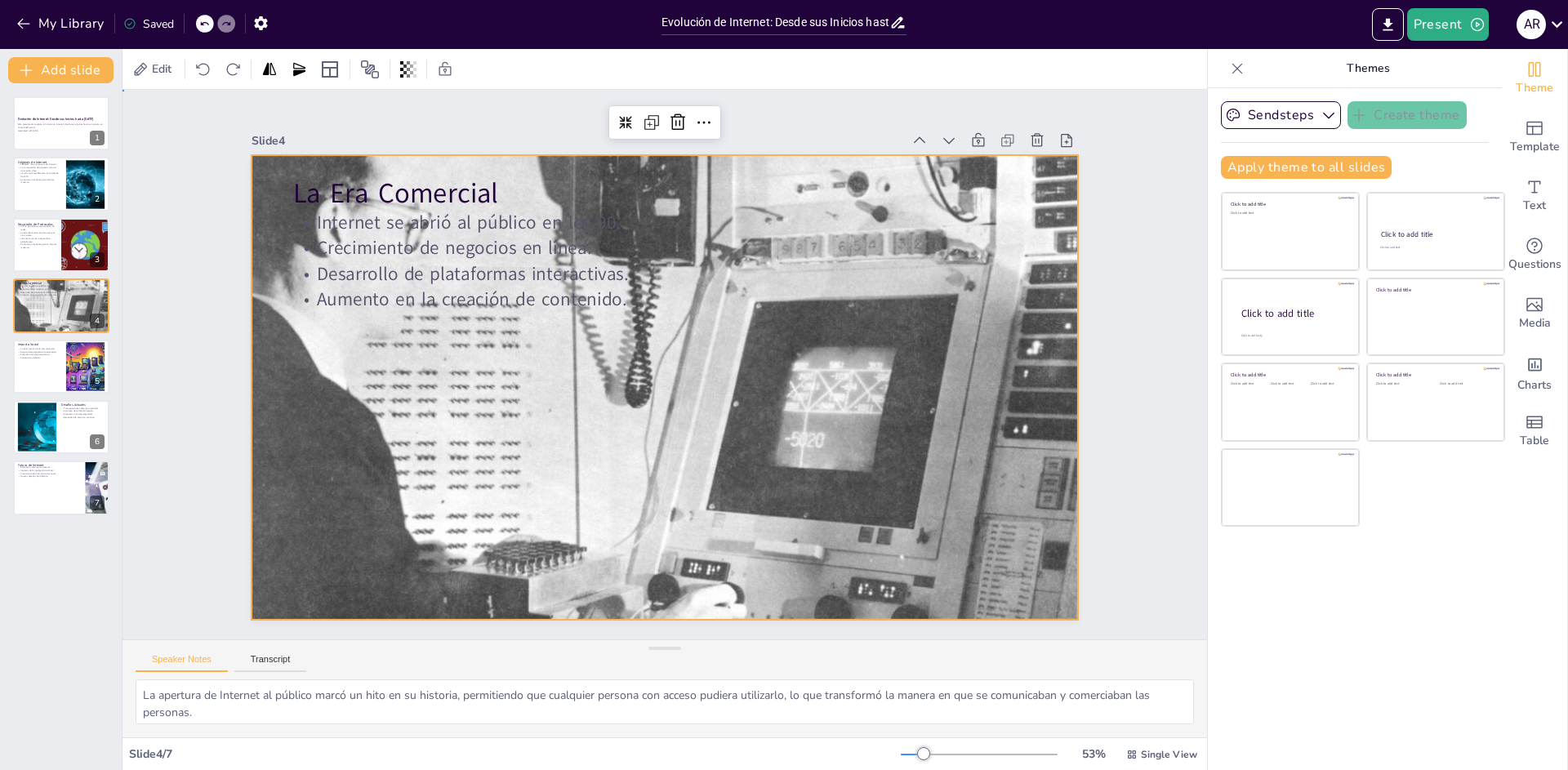
click at [1122, 521] on div "Slide 1 Evolución de Internet: Desde sus Inicios hasta [DATE] Esta presentación…" at bounding box center [664, 364] width 1136 height 660
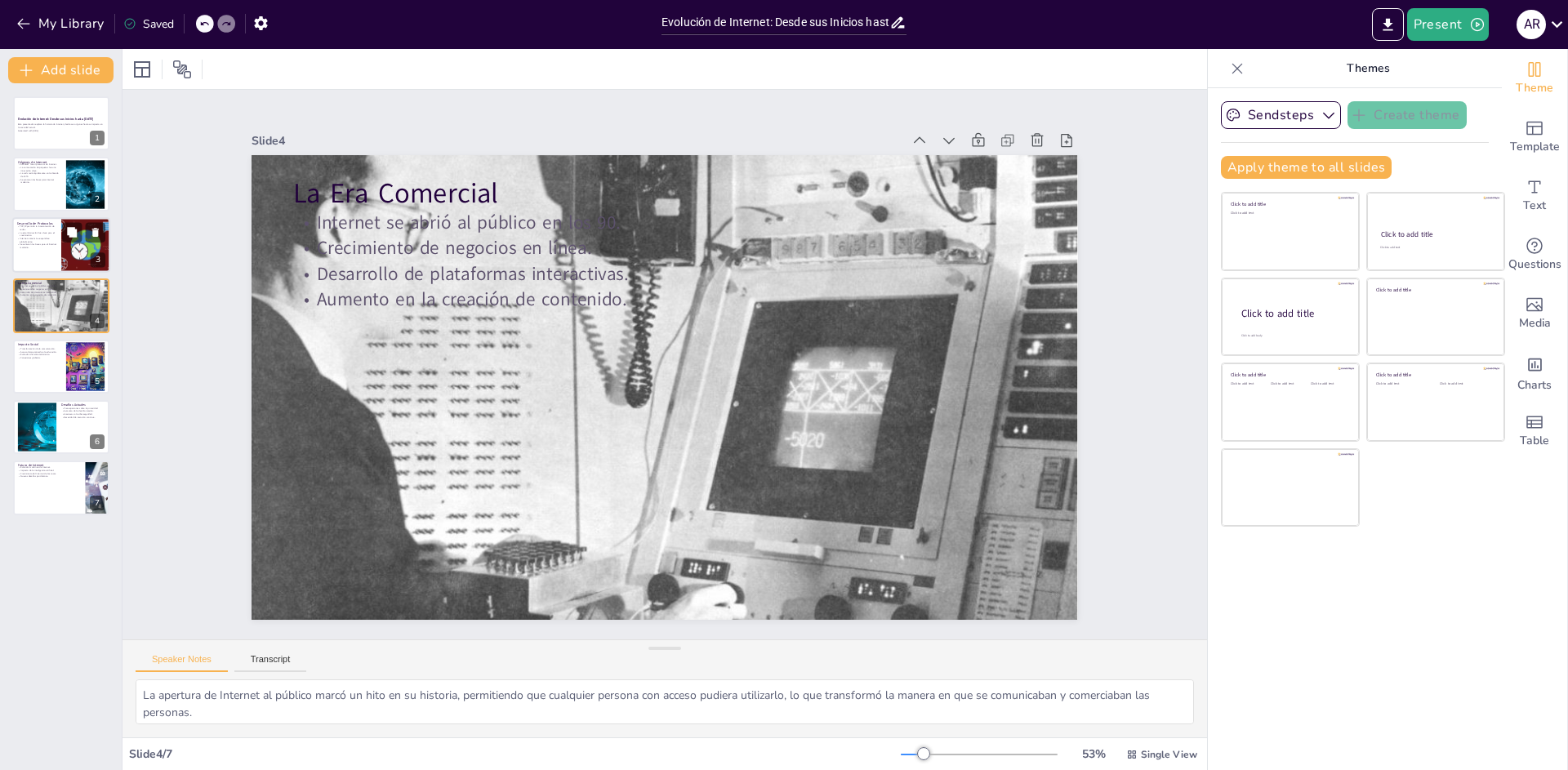
click at [57, 217] on div "Desarrollo de Protocolos TCP/IP permitió la interconexión de redes. La estandar…" at bounding box center [61, 217] width 98 height 0
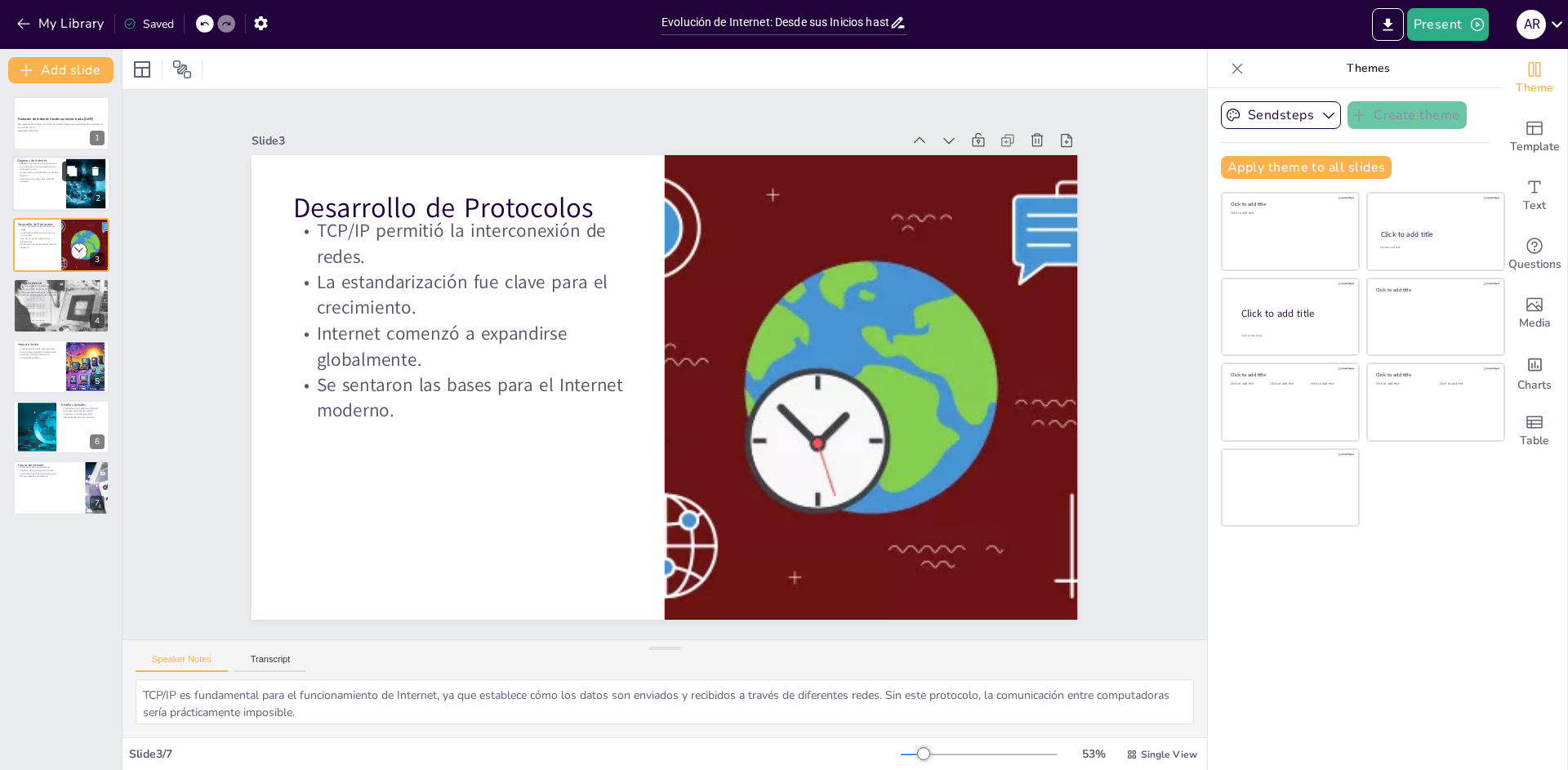
click at [67, 176] on icon at bounding box center [72, 171] width 12 height 12
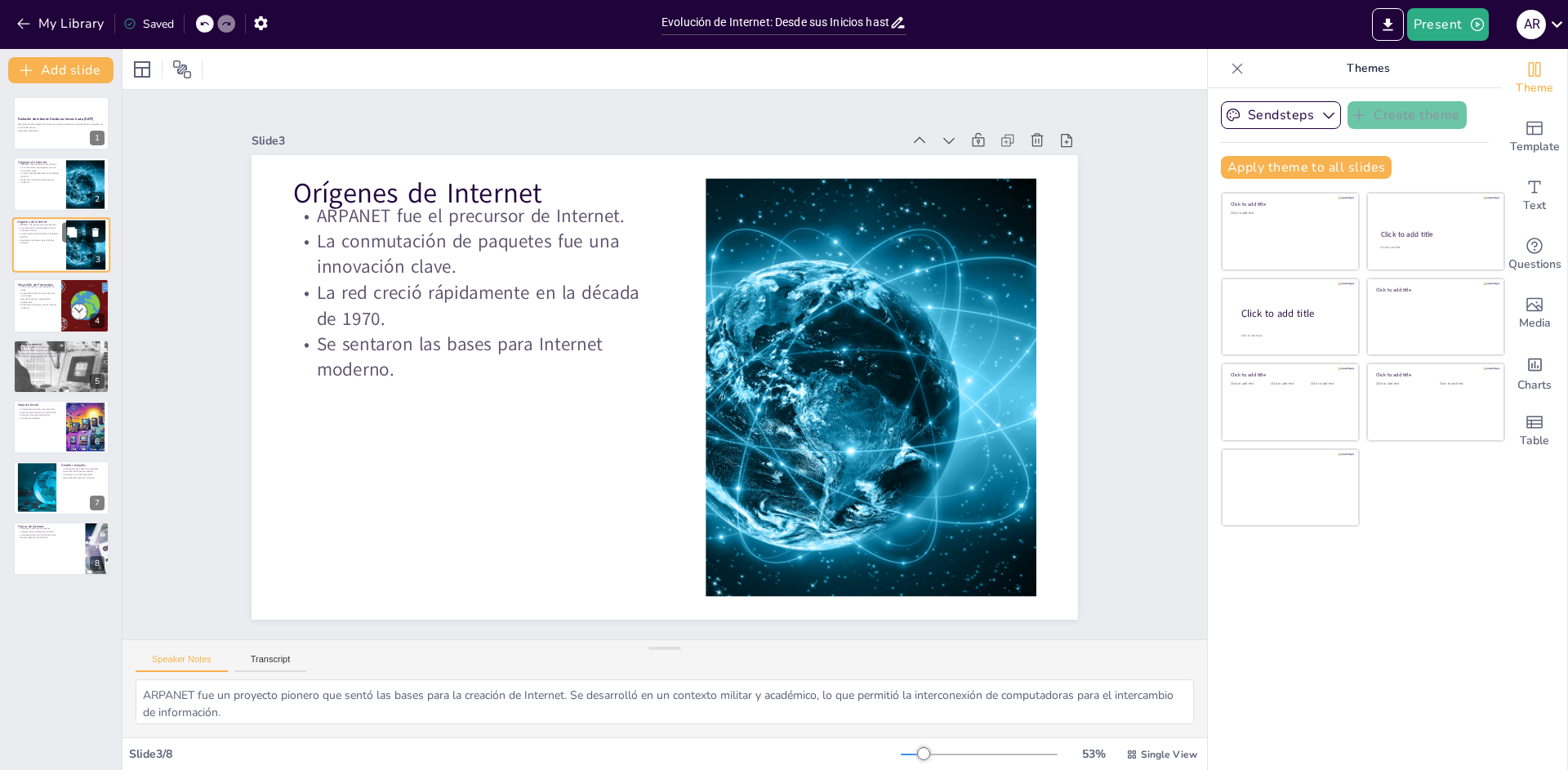
click at [95, 235] on icon at bounding box center [95, 232] width 6 height 9
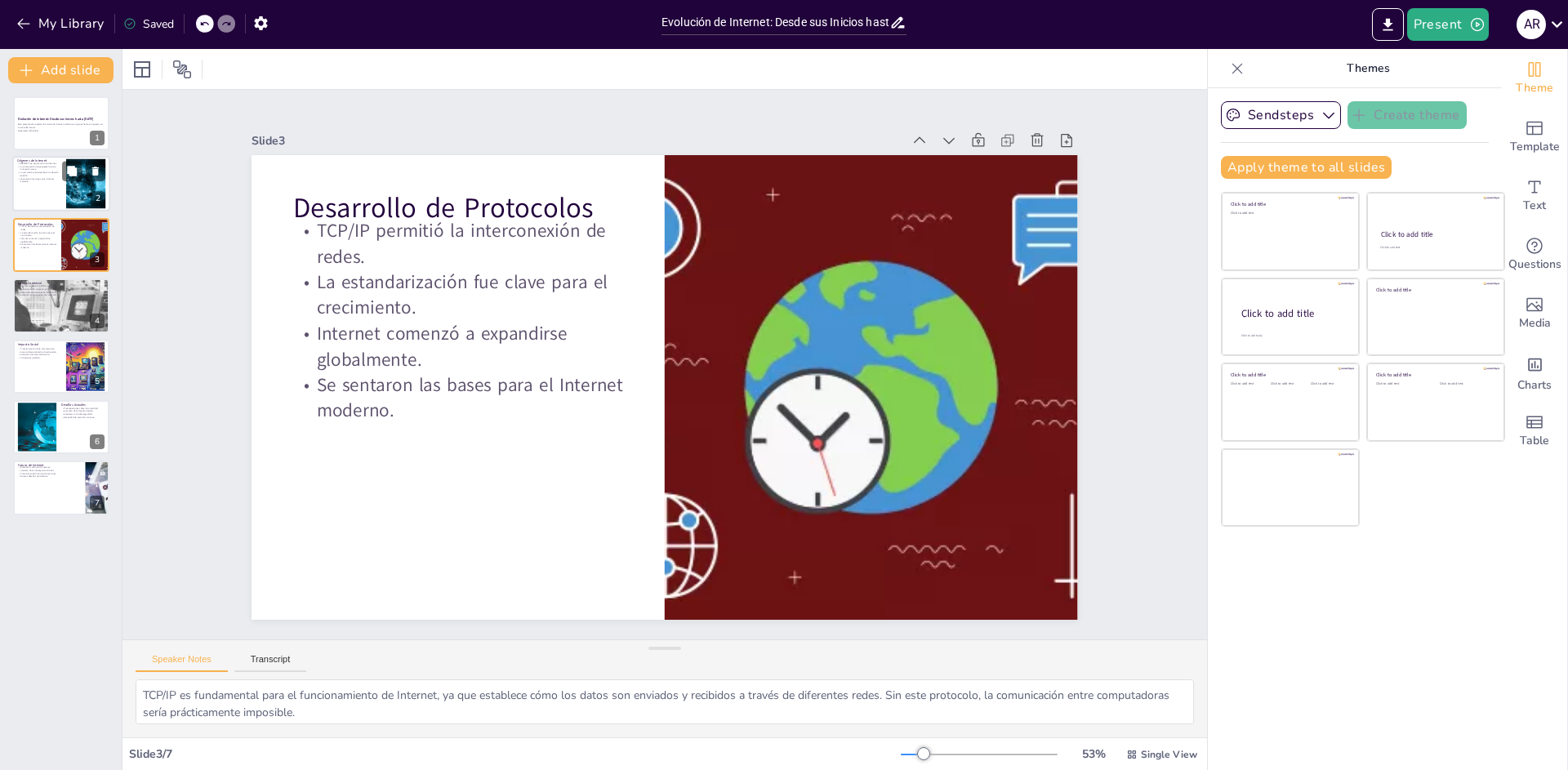
click at [29, 197] on div at bounding box center [61, 184] width 98 height 56
type textarea "ARPANET fue un proyecto pionero que sentó las bases para la creación de Interne…"
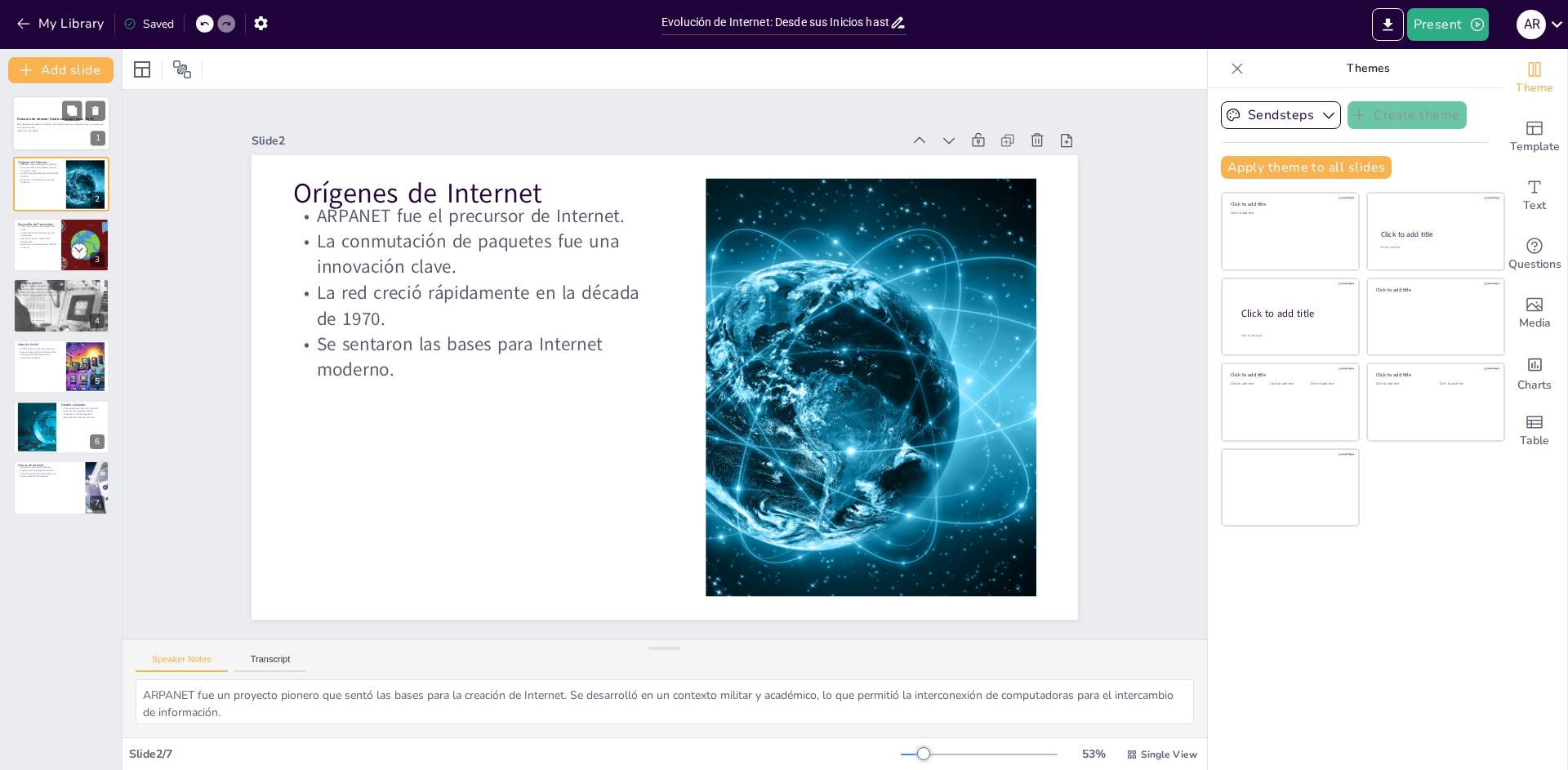
click at [83, 121] on strong "Evolución de Internet: Desde sus Inicios hasta [DATE]" at bounding box center [56, 118] width 77 height 4
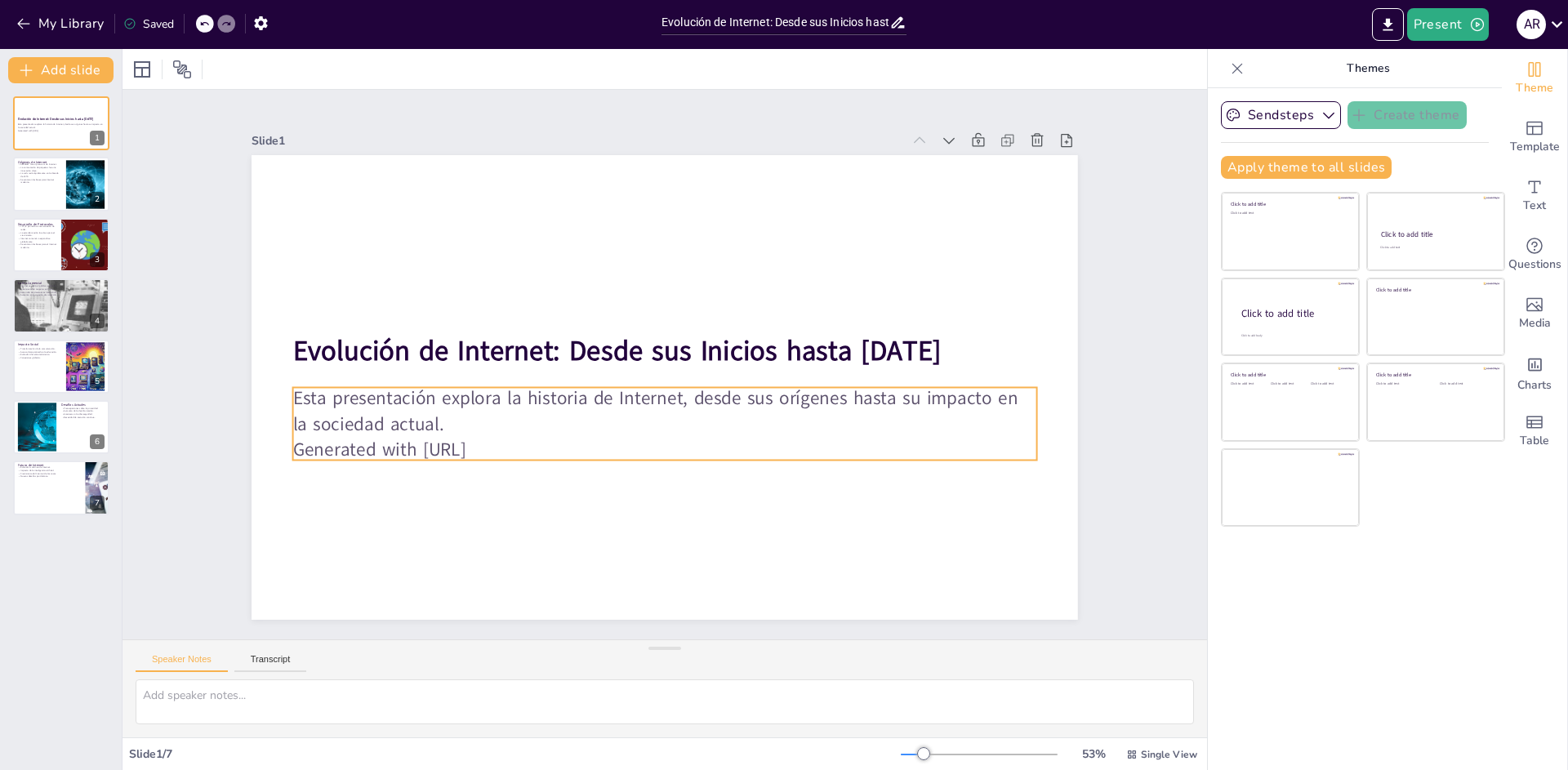
click at [464, 436] on p "Generated with [URL]" at bounding box center [665, 449] width 743 height 26
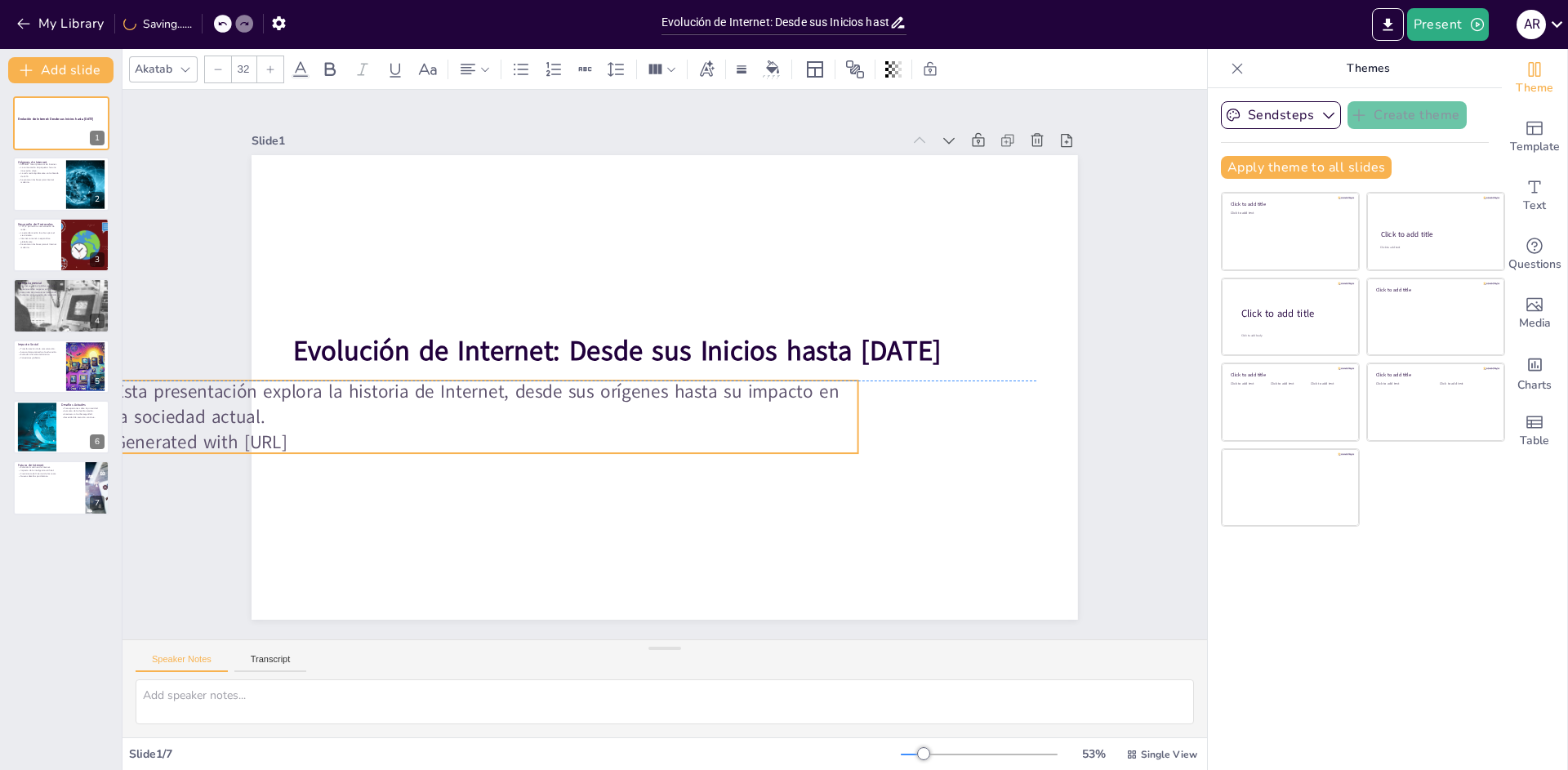
drag, startPoint x: 473, startPoint y: 443, endPoint x: 338, endPoint y: 436, distance: 135.2
click at [338, 436] on p "Generated with [URL]" at bounding box center [486, 442] width 743 height 26
click at [155, 557] on div "Slide 1 Evolución de Internet: Desde sus Inicios hasta [DATE] Esta presentación…" at bounding box center [664, 364] width 1084 height 549
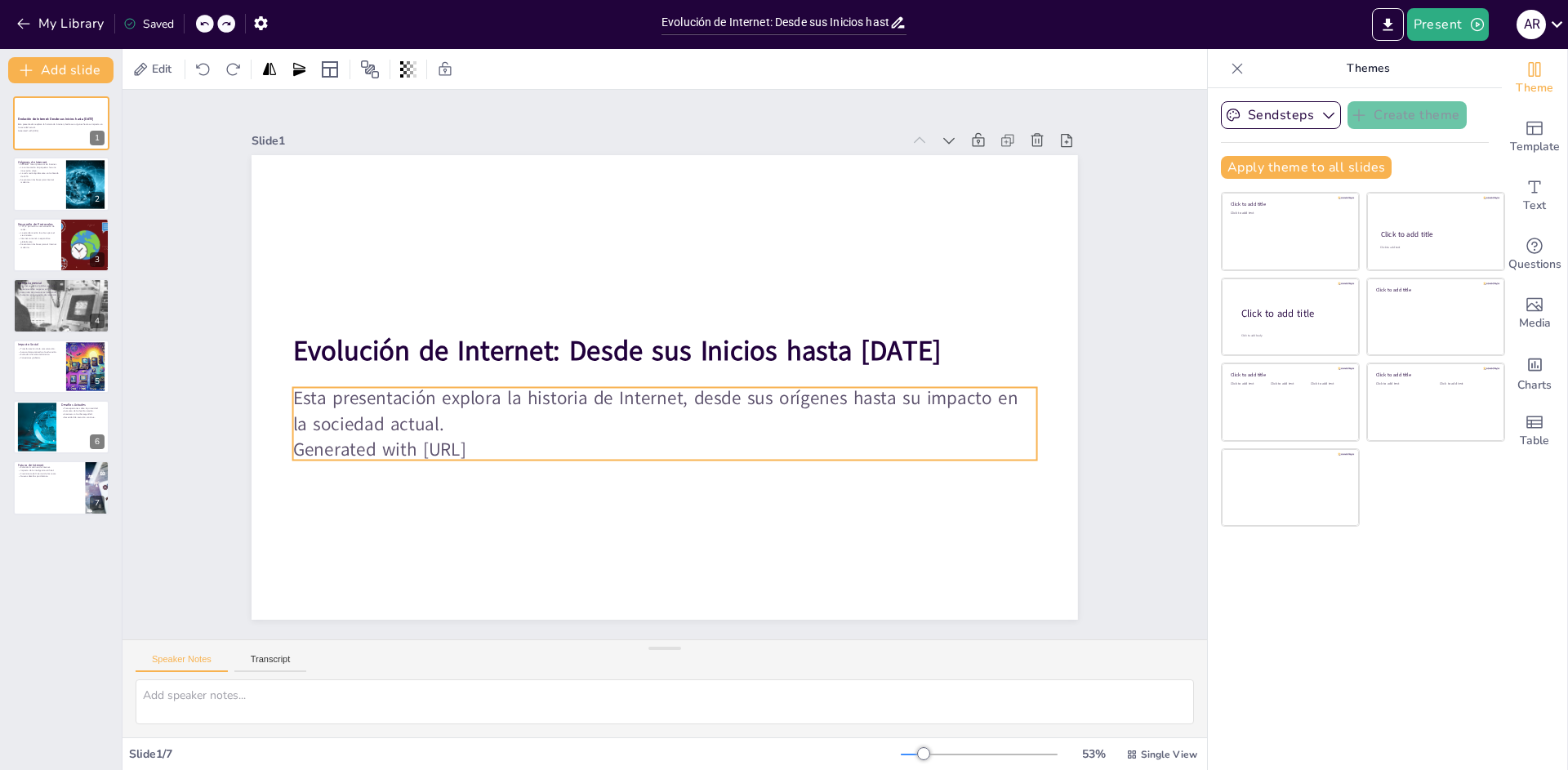
click at [499, 416] on p "Esta presentación explora la historia de Internet, desde sus orígenes hasta su …" at bounding box center [665, 411] width 743 height 51
click at [516, 436] on p "Generated with [URL]" at bounding box center [665, 449] width 743 height 26
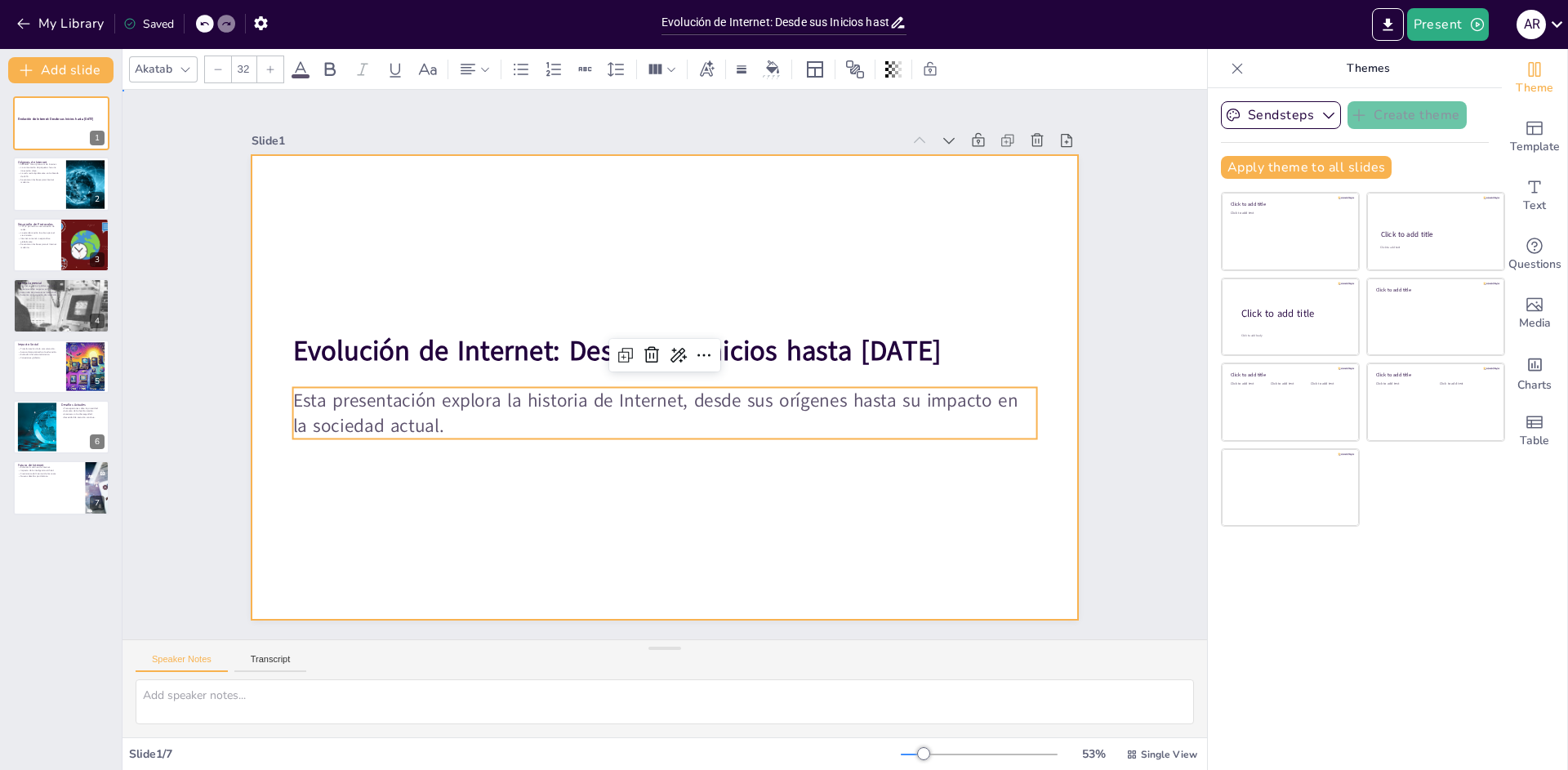
click at [508, 486] on div at bounding box center [664, 387] width 826 height 465
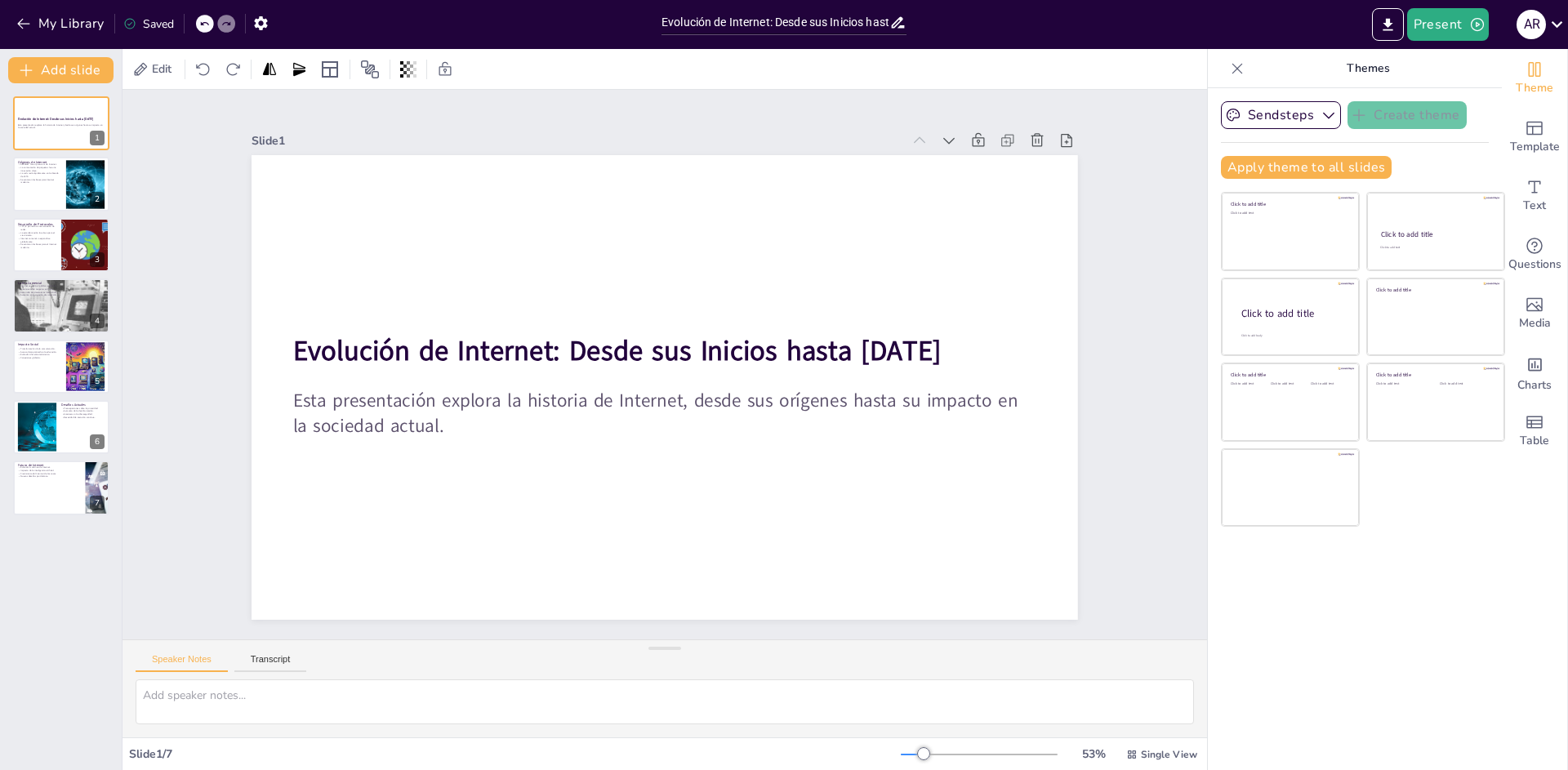
click at [1109, 491] on div "Slide 1 Evolución de Internet: Desde sus Inicios hasta [DATE] Esta presentación…" at bounding box center [664, 364] width 917 height 510
